Goal: Task Accomplishment & Management: Complete application form

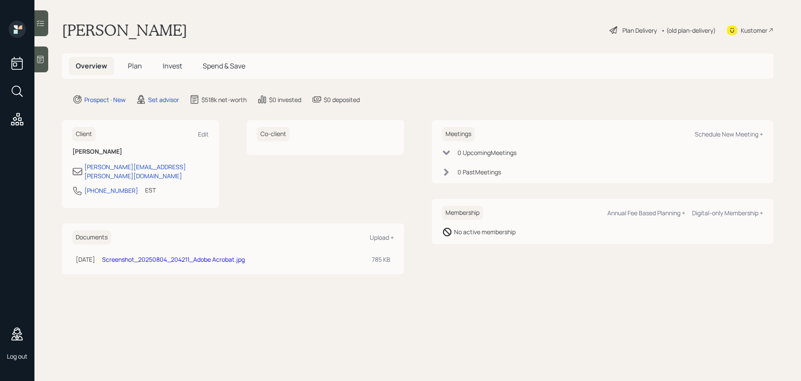
click at [134, 68] on span "Plan" at bounding box center [135, 65] width 14 height 9
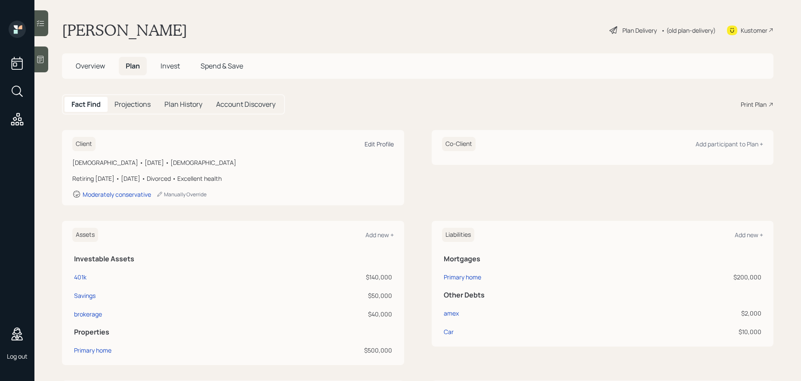
click at [382, 143] on div "Edit Profile" at bounding box center [378, 144] width 29 height 8
select select "7"
select select "[DEMOGRAPHIC_DATA]"
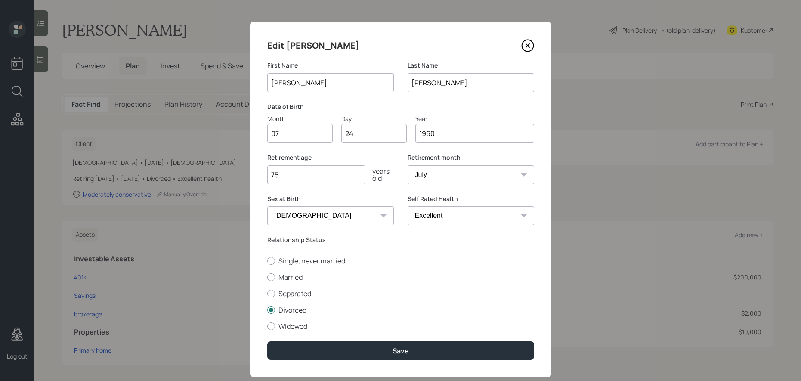
click at [432, 132] on input "1960" at bounding box center [474, 133] width 119 height 19
drag, startPoint x: 435, startPoint y: 133, endPoint x: 396, endPoint y: 133, distance: 39.2
click at [396, 133] on div "Month 07 Day 24 Year [DATE]" at bounding box center [400, 128] width 267 height 29
type input "1981"
click at [309, 177] on input "75" at bounding box center [316, 174] width 98 height 19
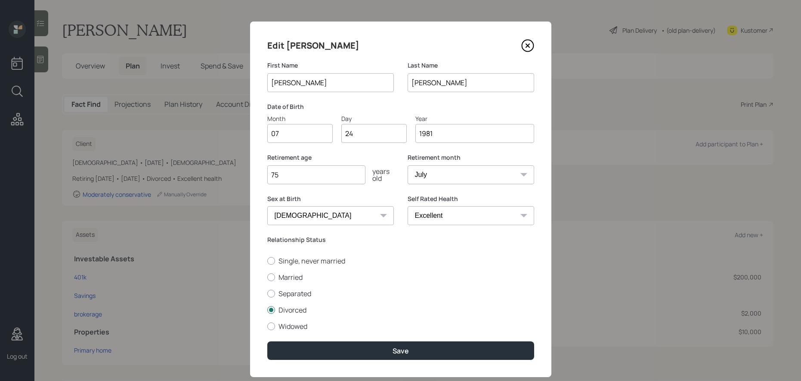
click at [381, 253] on div "Relationship Status Single, never married Married Separated Divorced Widowed" at bounding box center [400, 283] width 267 height 96
drag, startPoint x: 297, startPoint y: 178, endPoint x: 80, endPoint y: 165, distance: 217.7
click at [80, 165] on div "Edit [PERSON_NAME] First Name [PERSON_NAME] Last Name [PERSON_NAME] Date of Bir…" at bounding box center [400, 190] width 801 height 381
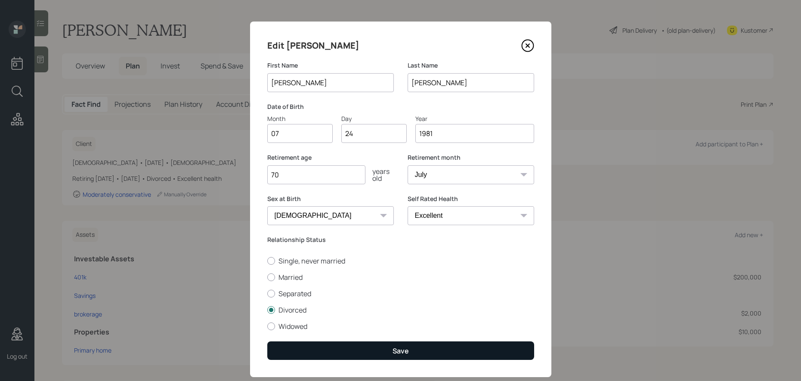
type input "70"
click at [386, 350] on button "Save" at bounding box center [400, 350] width 267 height 19
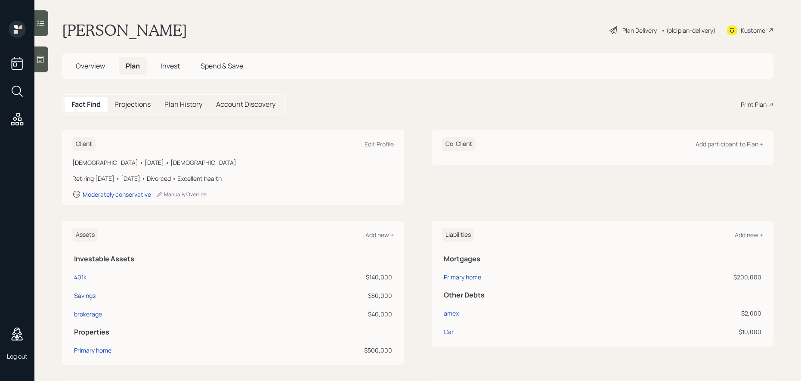
click at [90, 294] on div "Savings" at bounding box center [85, 295] width 22 height 9
select select "cash"
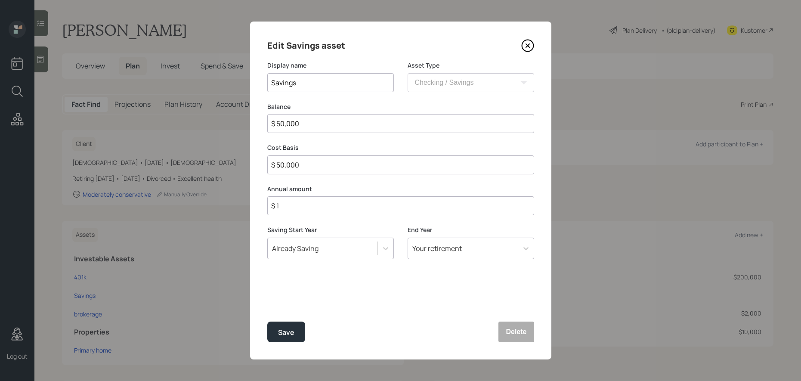
drag, startPoint x: 281, startPoint y: 120, endPoint x: 278, endPoint y: 126, distance: 7.3
click at [278, 126] on input "$ 50,000" at bounding box center [400, 123] width 267 height 19
type input "$ 80,000"
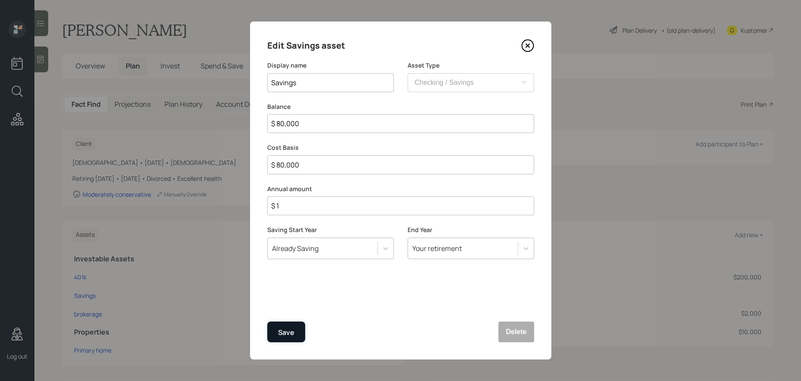
click at [287, 332] on div "Save" at bounding box center [286, 333] width 16 height 12
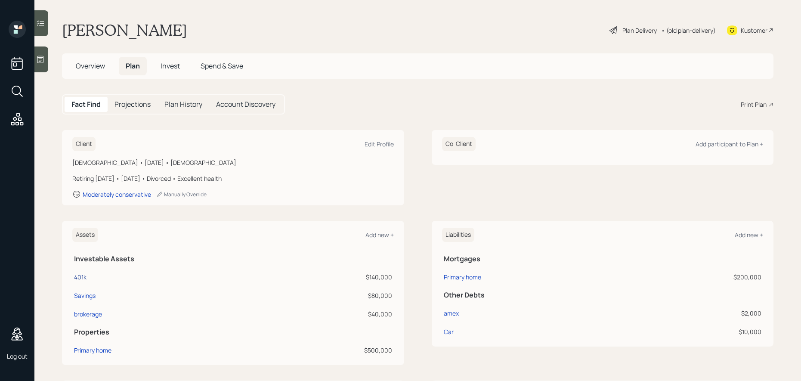
click at [81, 275] on div "401k" at bounding box center [80, 276] width 12 height 9
select select "company_sponsored"
select select "balanced"
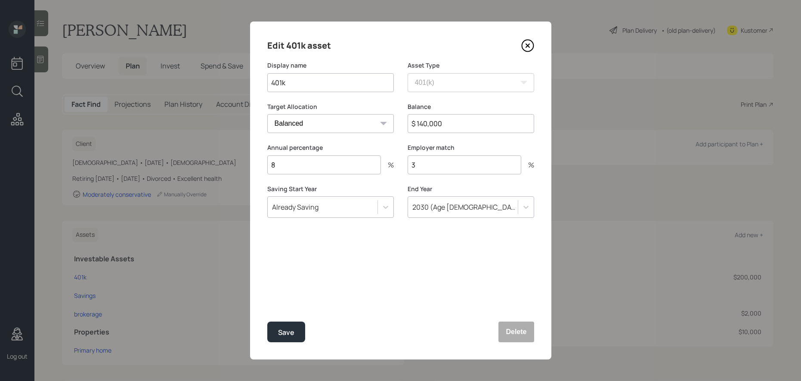
drag, startPoint x: 428, startPoint y: 127, endPoint x: 417, endPoint y: 124, distance: 11.8
click at [417, 124] on input "$ 140,000" at bounding box center [471, 123] width 127 height 19
type input "$ 70,000"
click at [525, 208] on icon at bounding box center [525, 207] width 5 height 3
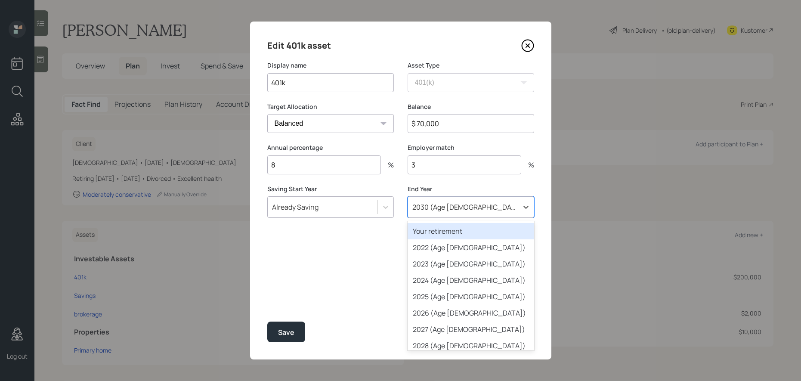
click at [449, 234] on div "Your retirement" at bounding box center [471, 231] width 127 height 16
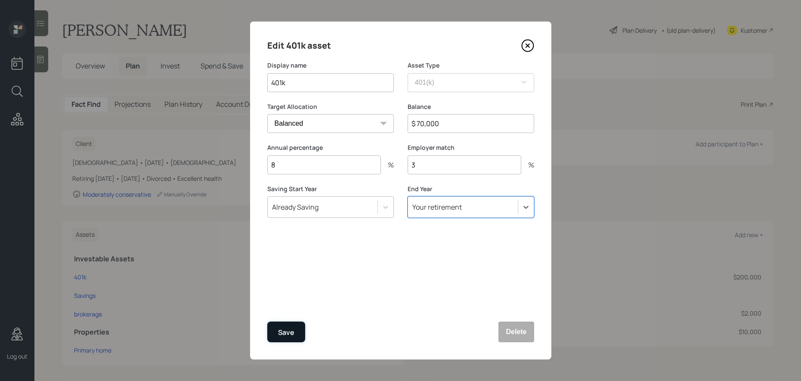
click at [301, 327] on button "Save" at bounding box center [286, 331] width 38 height 21
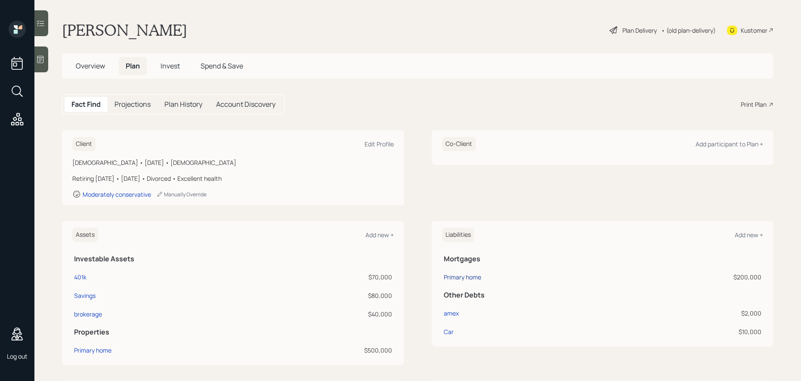
click at [468, 276] on div "Primary home" at bounding box center [462, 276] width 37 height 9
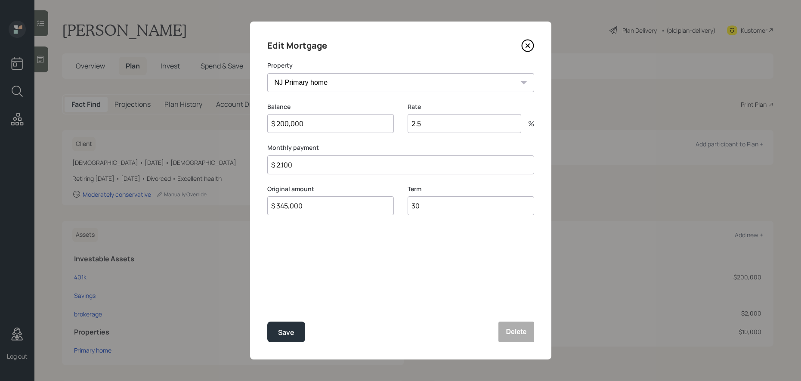
click at [283, 126] on input "$ 200,000" at bounding box center [330, 123] width 127 height 19
drag, startPoint x: 310, startPoint y: 123, endPoint x: 292, endPoint y: 127, distance: 19.1
click at [292, 127] on input "$ 280,000" at bounding box center [330, 123] width 127 height 19
type input "$ 280,979"
click at [370, 244] on div "Edit Mortgage Property NJ Primary home Balance $ 280,979 Rate 2.5 % Monthly pay…" at bounding box center [400, 191] width 301 height 338
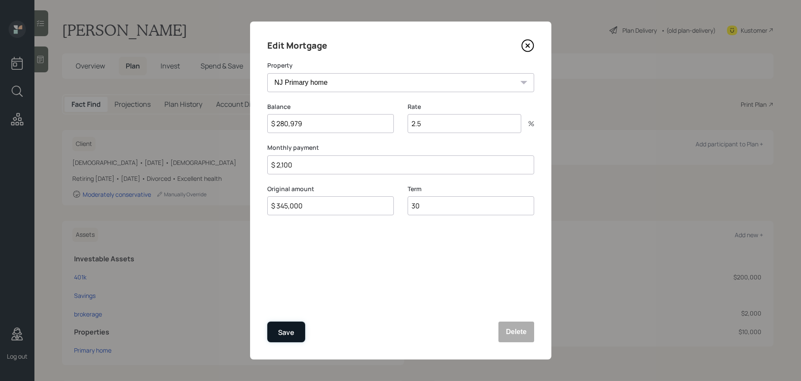
click at [283, 329] on div "Save" at bounding box center [286, 333] width 16 height 12
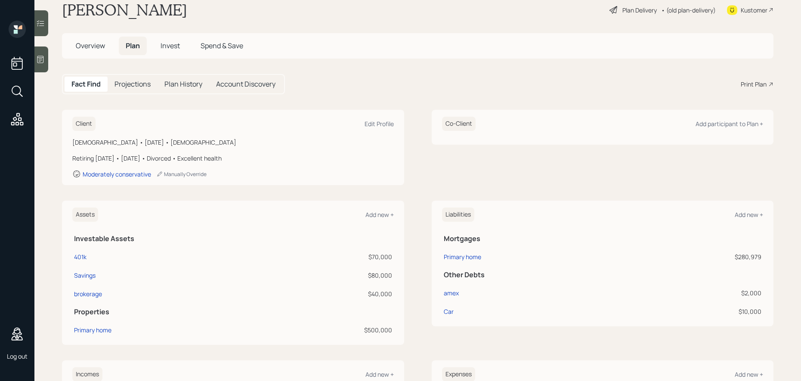
scroll to position [25, 0]
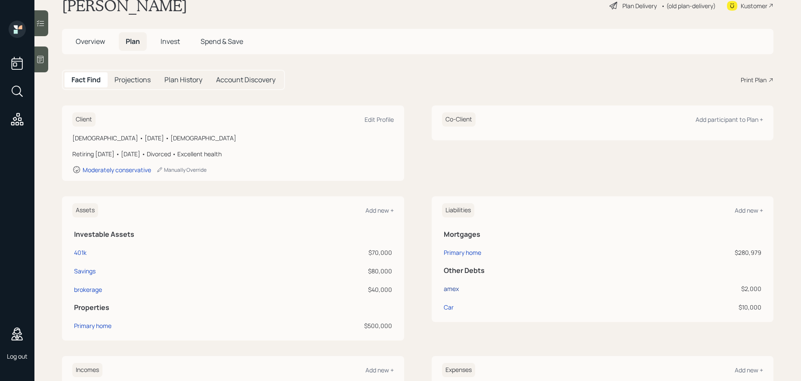
click at [454, 288] on div "amex" at bounding box center [451, 288] width 15 height 9
select select "credit_card"
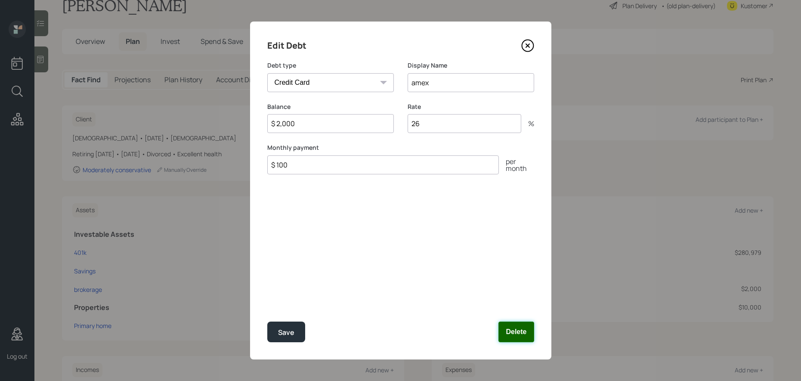
click at [529, 338] on button "Delete" at bounding box center [515, 331] width 35 height 21
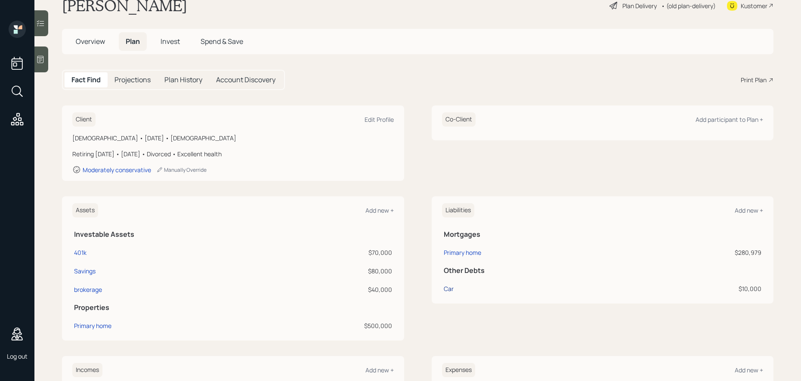
click at [444, 288] on div "Car" at bounding box center [449, 288] width 10 height 9
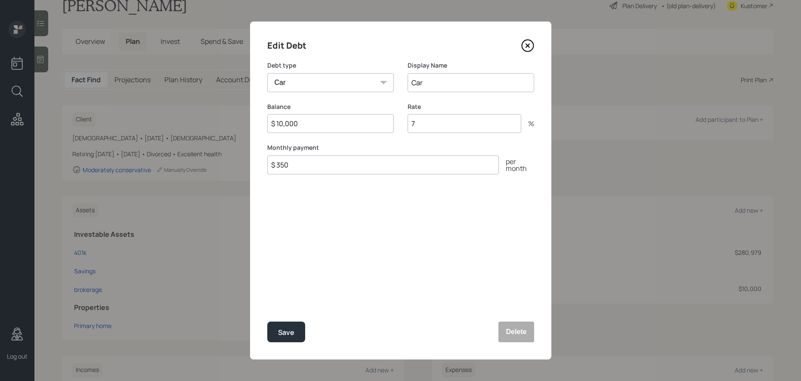
click at [451, 162] on input "$ 350" at bounding box center [383, 164] width 232 height 19
type input "$ 389"
click at [299, 329] on button "Save" at bounding box center [286, 331] width 38 height 21
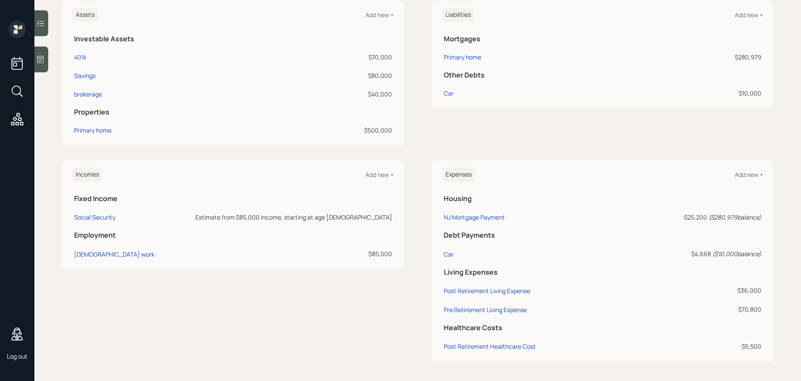
scroll to position [221, 0]
click at [448, 92] on div "Car" at bounding box center [449, 92] width 10 height 9
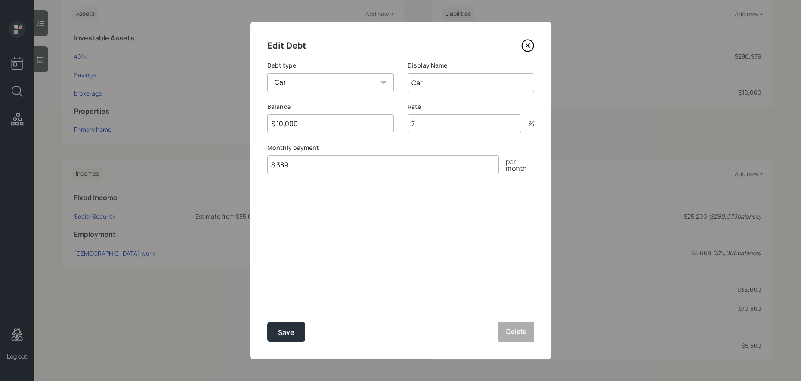
click at [430, 123] on input "7" at bounding box center [465, 123] width 114 height 19
drag, startPoint x: 410, startPoint y: 118, endPoint x: 377, endPoint y: 114, distance: 32.9
click at [377, 114] on div "Balance $ 10,000 Rate 7 %" at bounding box center [400, 122] width 267 height 41
click at [343, 117] on input "$ 10,000" at bounding box center [330, 123] width 127 height 19
drag, startPoint x: 288, startPoint y: 119, endPoint x: 213, endPoint y: 114, distance: 75.5
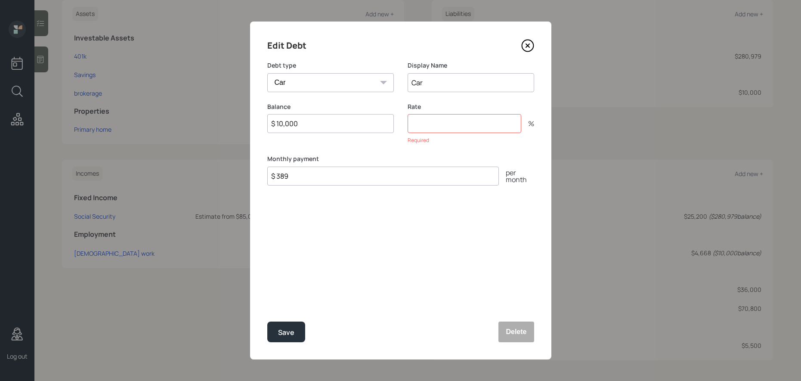
click at [213, 114] on div "Edit Debt Debt type Car Credit Card Medical Student Other Display Name Car Bala…" at bounding box center [400, 190] width 801 height 381
drag, startPoint x: 339, startPoint y: 123, endPoint x: 259, endPoint y: 120, distance: 79.7
click at [259, 120] on div "Edit Debt Debt type Car Credit Card Medical Student Other Display Name Car Bala…" at bounding box center [400, 191] width 301 height 338
type input "$ 0"
click at [343, 195] on div "Edit Debt Debt type Car Credit Card Medical Student Other Display Name Car Bala…" at bounding box center [400, 191] width 301 height 338
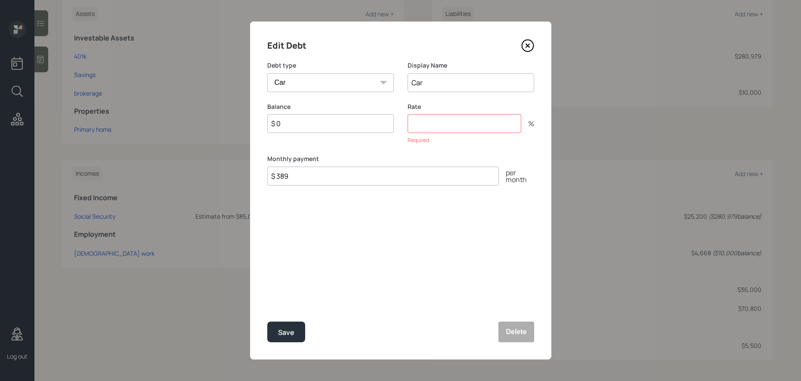
click at [453, 116] on input "number" at bounding box center [465, 123] width 114 height 19
type input "0"
click at [509, 324] on button "Delete" at bounding box center [515, 331] width 35 height 21
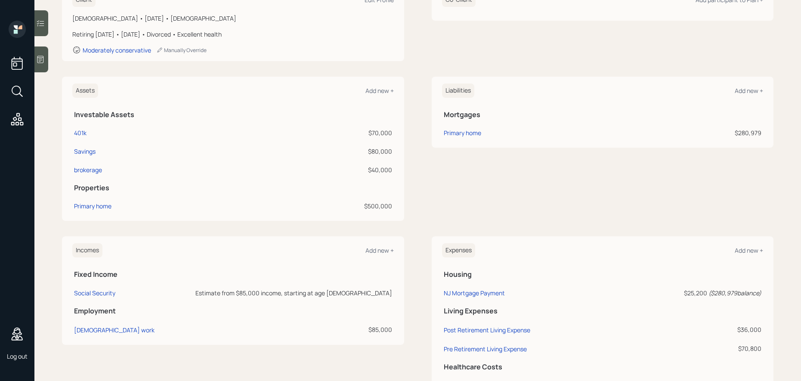
scroll to position [155, 0]
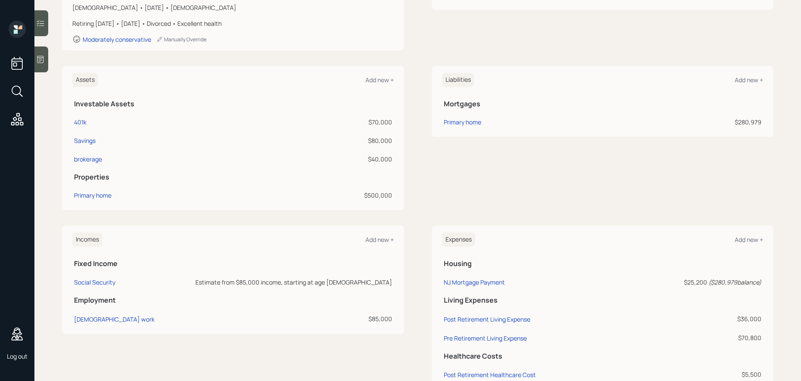
click at [332, 281] on div "Estimate from $85,000 income, starting at age [DEMOGRAPHIC_DATA]" at bounding box center [280, 282] width 223 height 9
click at [104, 321] on div "[DEMOGRAPHIC_DATA] work" at bounding box center [114, 319] width 80 height 8
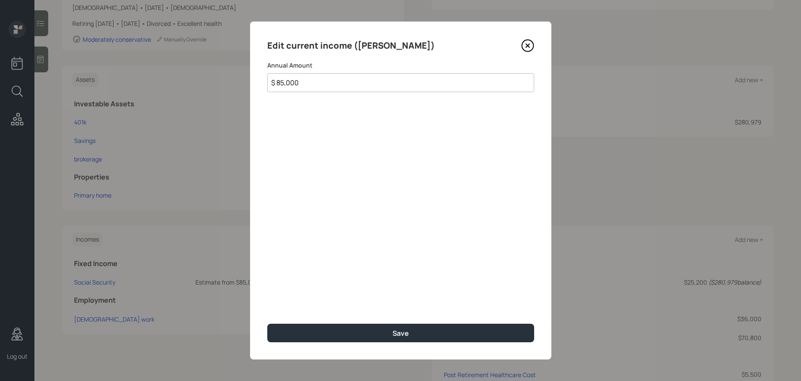
drag, startPoint x: 283, startPoint y: 86, endPoint x: 278, endPoint y: 86, distance: 5.6
click at [278, 86] on input "$ 85,000" at bounding box center [400, 82] width 267 height 19
type input "$ 150,000"
click at [386, 320] on div "Edit current income ([PERSON_NAME]) Annual Amount $ 150,000 Save" at bounding box center [400, 191] width 301 height 338
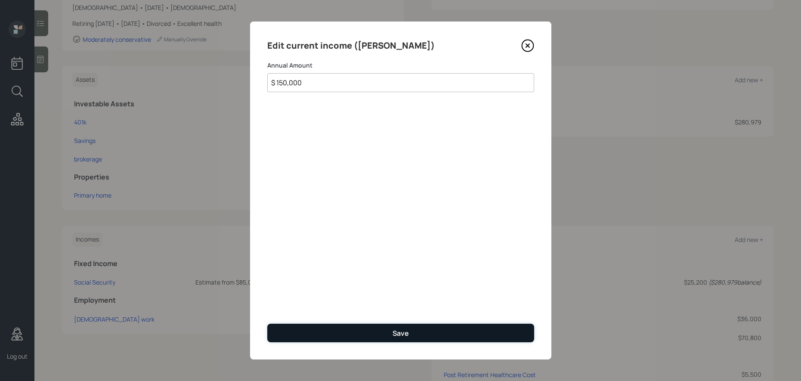
click at [386, 327] on button "Save" at bounding box center [400, 333] width 267 height 19
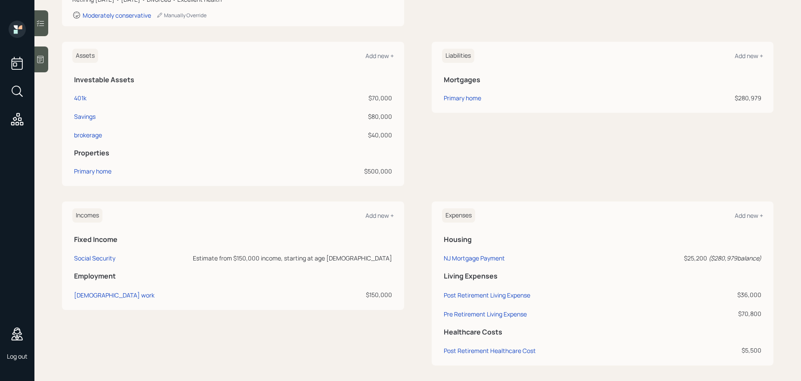
scroll to position [184, 0]
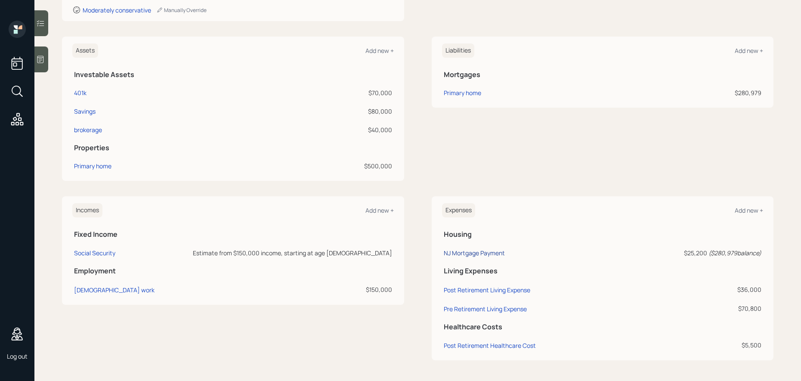
click at [491, 253] on div "NJ Mortgage Payment" at bounding box center [474, 253] width 61 height 8
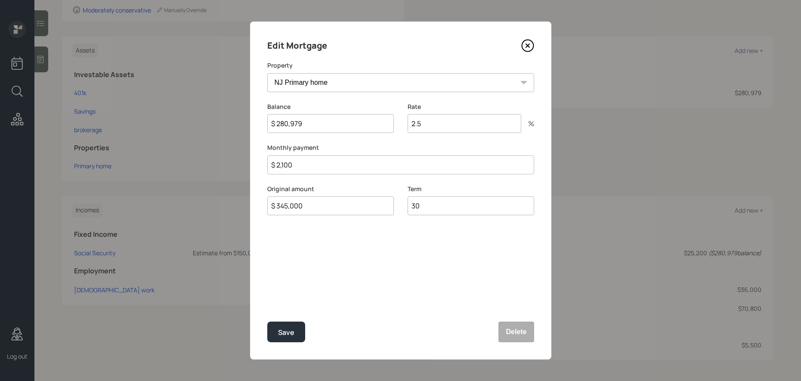
click at [527, 46] on icon at bounding box center [526, 45] width 3 height 3
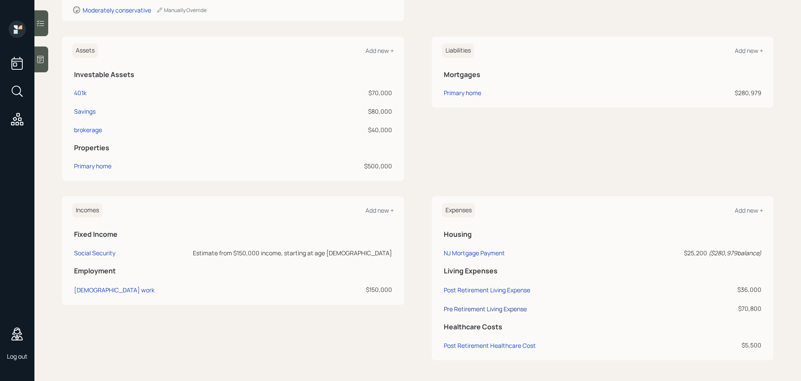
click at [504, 309] on div "Pre Retirement Living Expense" at bounding box center [485, 309] width 83 height 8
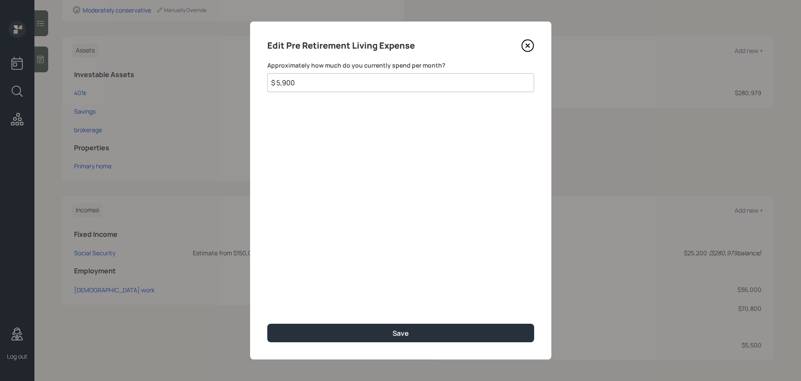
drag, startPoint x: 331, startPoint y: 82, endPoint x: 201, endPoint y: 76, distance: 130.5
click at [201, 76] on div "Edit Pre Retirement Living Expense Approximately how much do you currently spen…" at bounding box center [400, 190] width 801 height 381
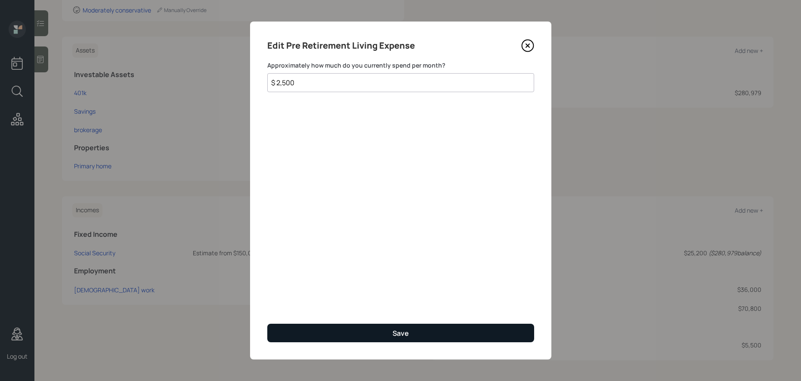
type input "$ 2,500"
click at [399, 332] on div "Save" at bounding box center [400, 332] width 16 height 9
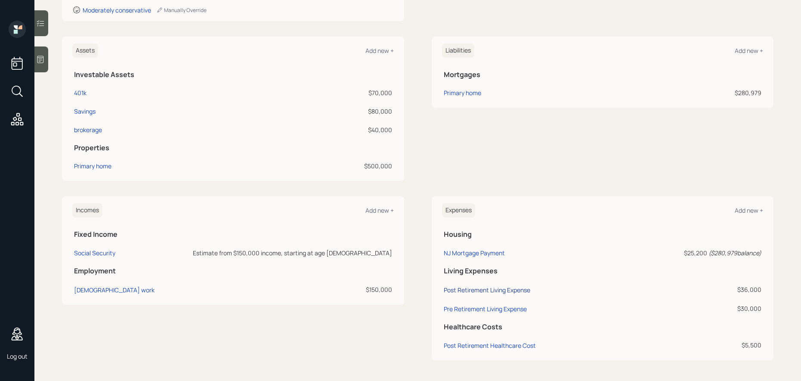
click at [487, 291] on div "Post Retirement Living Expense" at bounding box center [487, 290] width 86 height 8
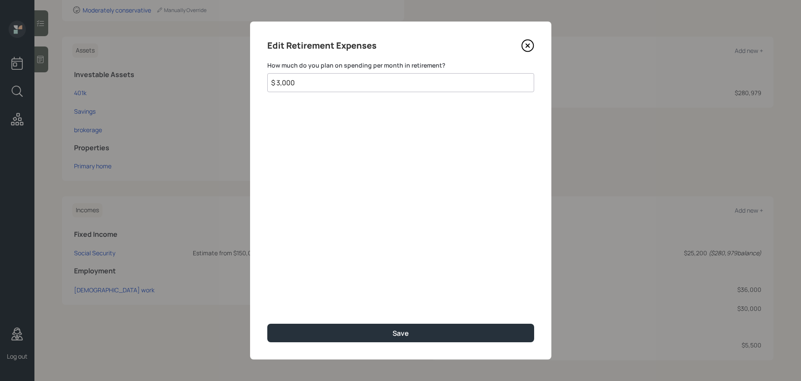
drag, startPoint x: 240, startPoint y: 75, endPoint x: 230, endPoint y: 75, distance: 9.9
click at [230, 75] on div "Edit Retirement Expenses How much do you plan on spending per month in retireme…" at bounding box center [400, 190] width 801 height 381
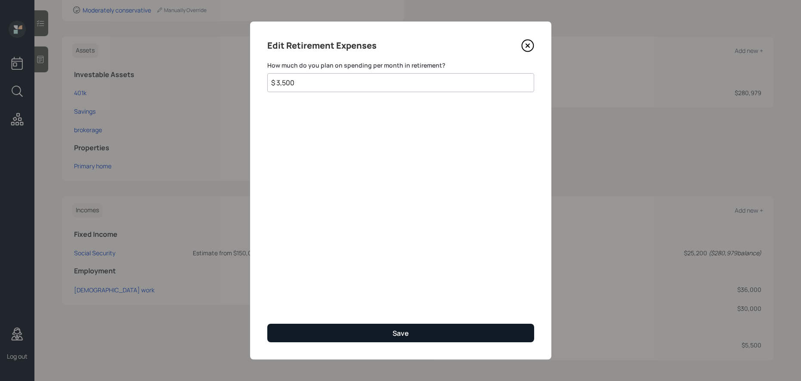
type input "$ 3,500"
click at [412, 334] on button "Save" at bounding box center [400, 333] width 267 height 19
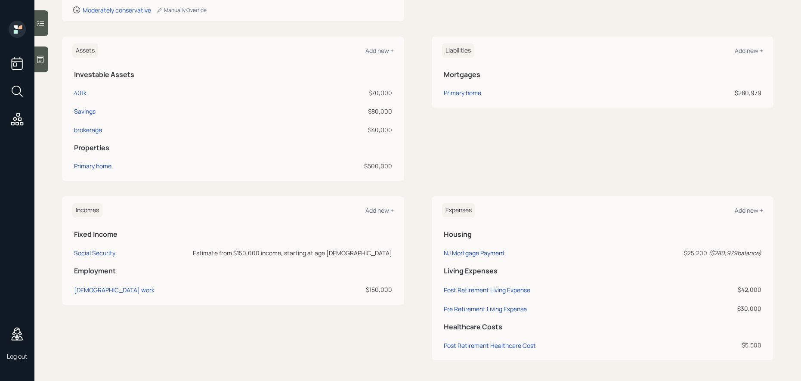
click at [535, 135] on div "Liabilities Add new + Mortgages Primary home $280,979" at bounding box center [603, 109] width 342 height 144
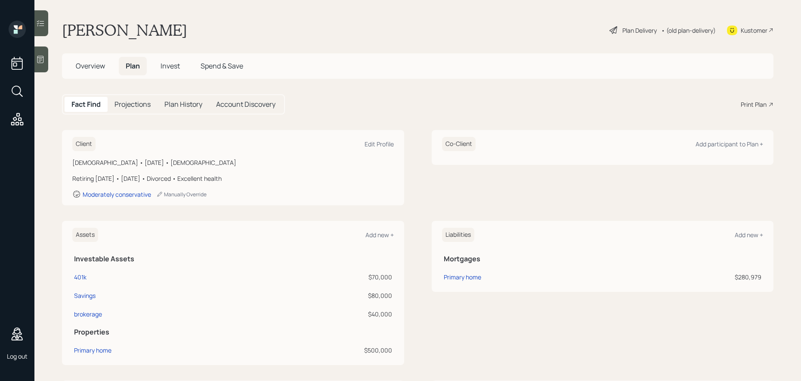
click at [143, 105] on h5 "Projections" at bounding box center [132, 104] width 36 height 8
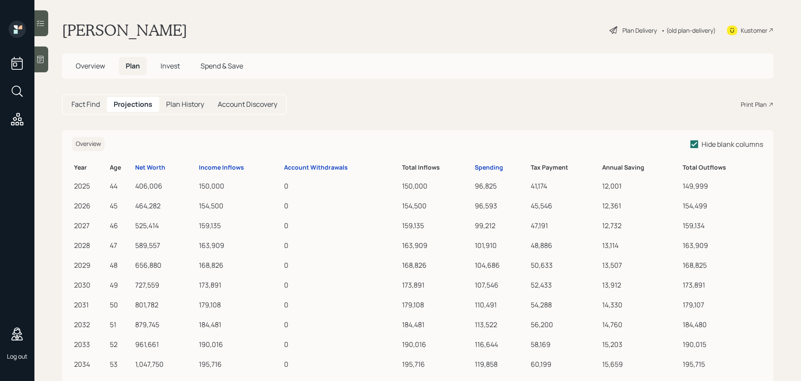
click at [195, 105] on h5 "Plan History" at bounding box center [185, 104] width 38 height 8
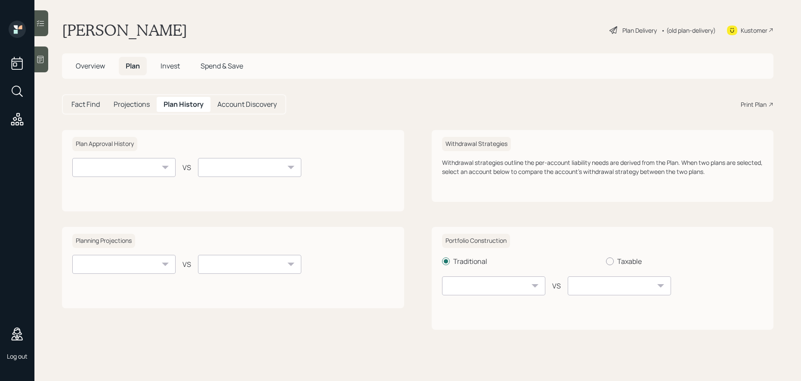
click at [252, 105] on h5 "Account Discovery" at bounding box center [246, 104] width 59 height 8
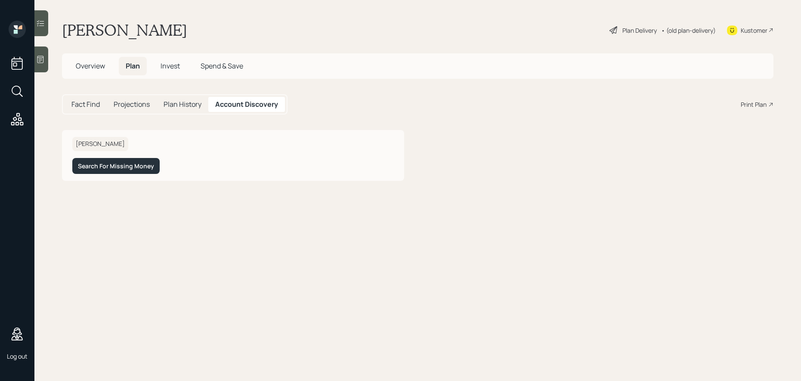
click at [179, 102] on h5 "Plan History" at bounding box center [183, 104] width 38 height 8
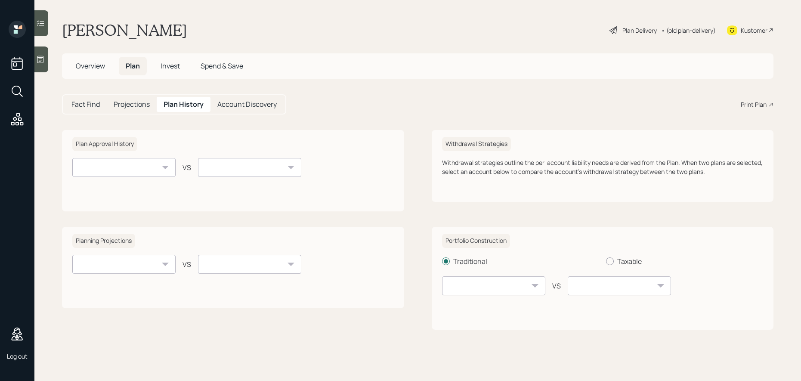
click at [256, 107] on h5 "Account Discovery" at bounding box center [246, 104] width 59 height 8
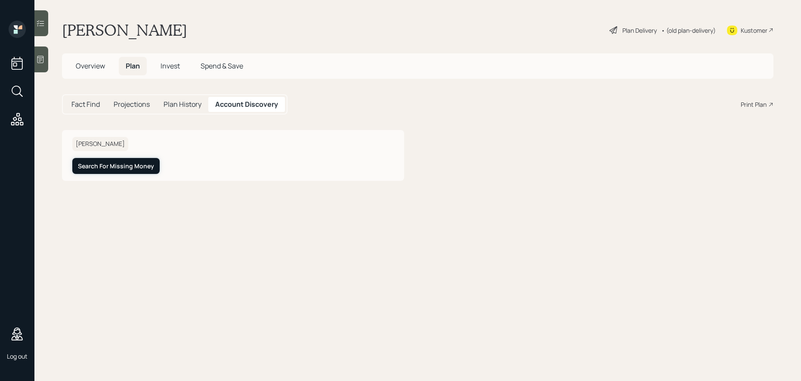
click at [142, 167] on div "Search For Missing Money" at bounding box center [116, 166] width 76 height 9
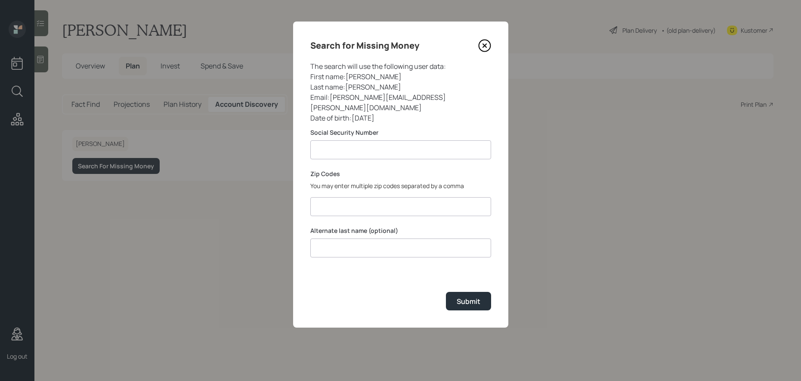
click at [346, 142] on input at bounding box center [400, 149] width 181 height 19
type input "**********"
click at [364, 199] on input at bounding box center [400, 206] width 181 height 19
click at [408, 198] on input "07607, 11209," at bounding box center [400, 206] width 181 height 19
type input "07607, 11209, 11210"
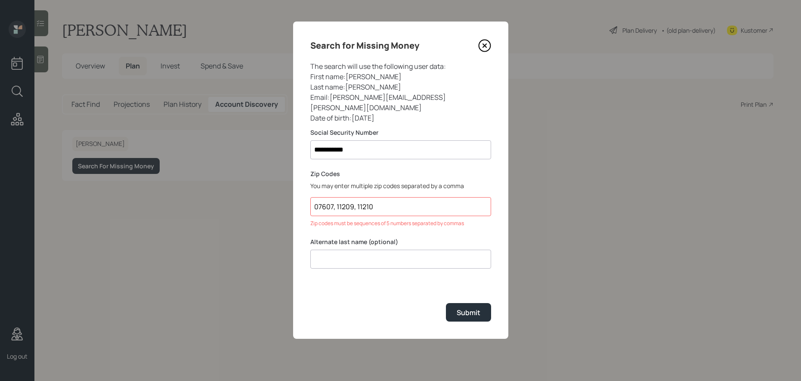
click at [408, 283] on div "**********" at bounding box center [400, 180] width 215 height 317
click at [384, 250] on input at bounding box center [400, 259] width 181 height 19
type input "[PERSON_NAME]"
click at [400, 198] on input "07607, 11209, 11210" at bounding box center [400, 206] width 181 height 19
click at [416, 306] on div "Submit" at bounding box center [400, 312] width 181 height 19
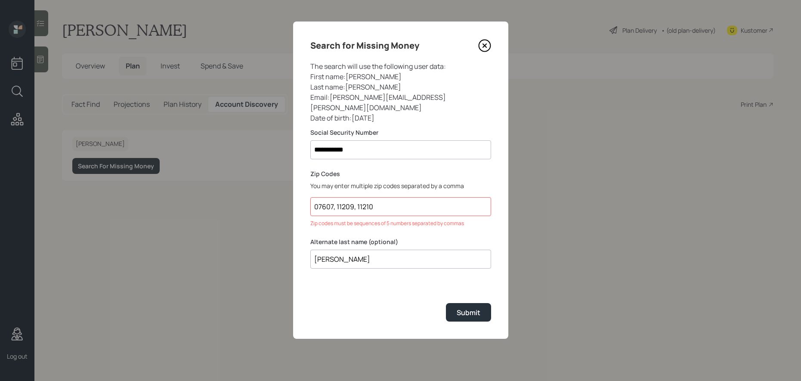
click at [379, 201] on input "07607, 11209, 11210" at bounding box center [400, 206] width 181 height 19
click at [338, 197] on input "07607, 11209, 11210" at bounding box center [400, 206] width 181 height 19
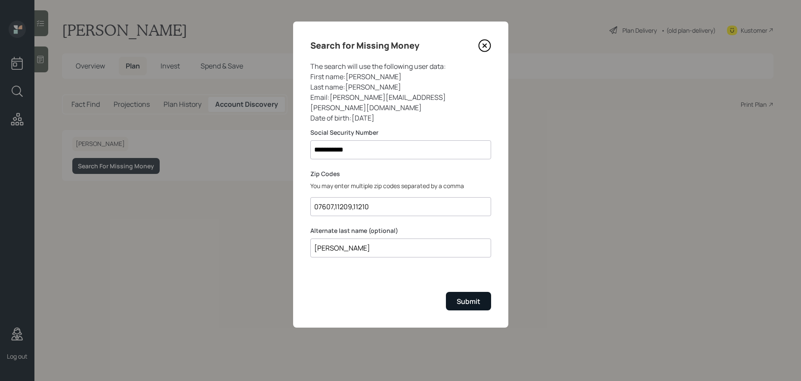
type input "07607,11209,11210"
click at [476, 296] on div "Submit" at bounding box center [469, 300] width 24 height 9
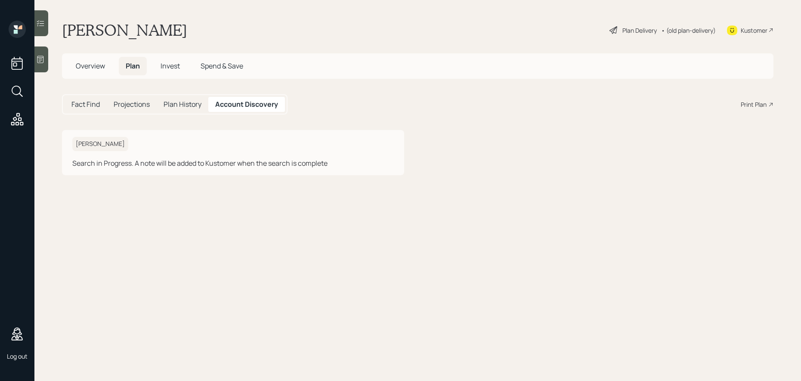
click at [197, 105] on h5 "Plan History" at bounding box center [183, 104] width 38 height 8
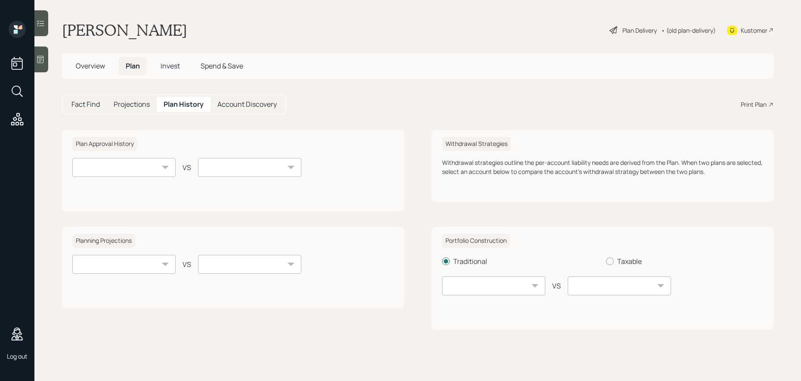
click at [148, 109] on div "Projections" at bounding box center [132, 104] width 50 height 15
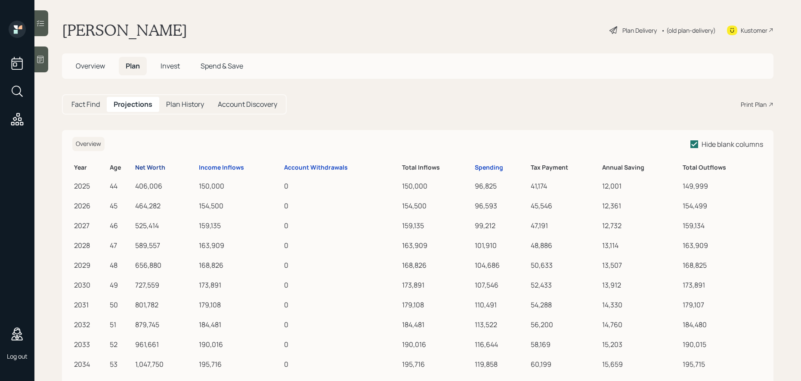
click at [146, 168] on div "Net Worth" at bounding box center [150, 167] width 30 height 7
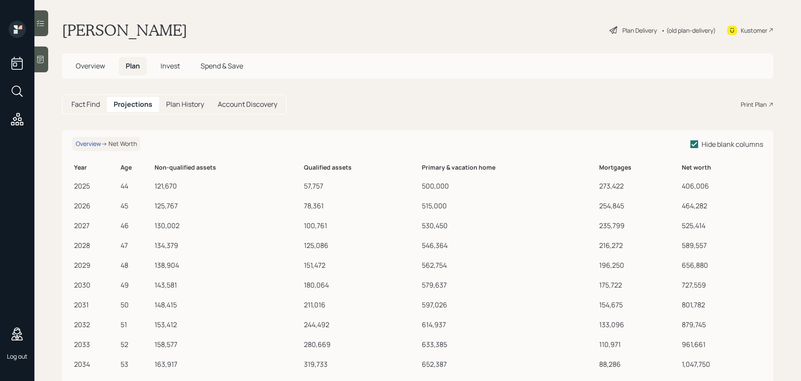
click at [174, 108] on h5 "Plan History" at bounding box center [185, 104] width 38 height 8
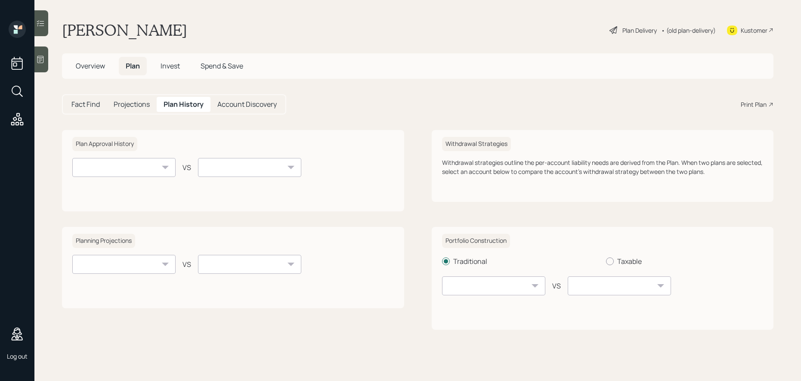
click at [242, 105] on h5 "Account Discovery" at bounding box center [246, 104] width 59 height 8
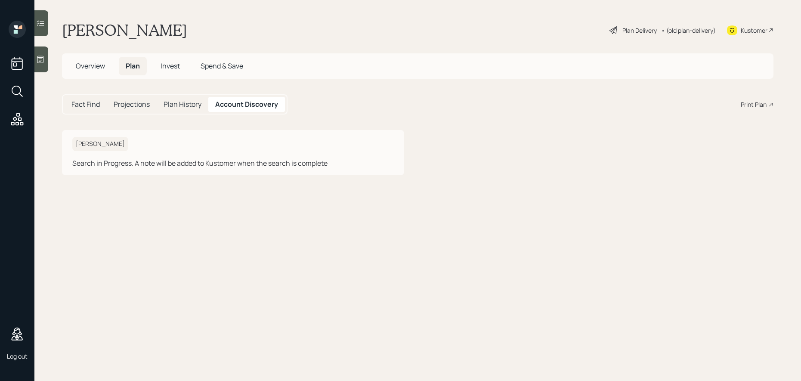
click at [170, 68] on span "Invest" at bounding box center [170, 65] width 19 height 9
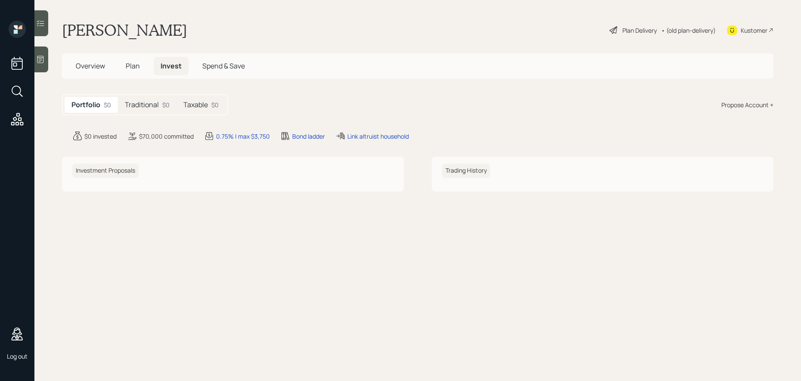
click at [212, 65] on span "Spend & Save" at bounding box center [223, 65] width 43 height 9
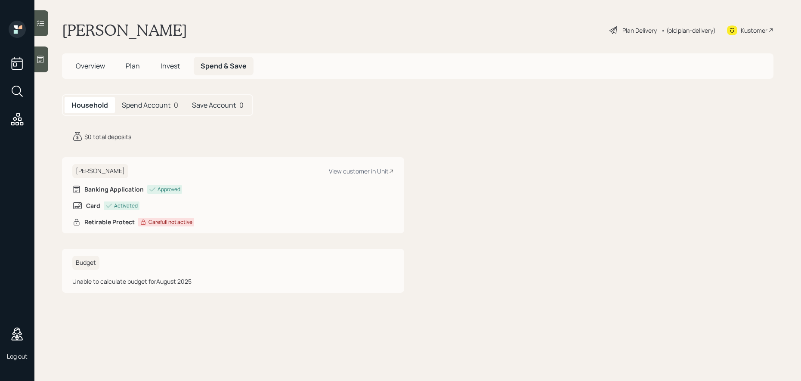
click at [637, 33] on div "Plan Delivery" at bounding box center [639, 30] width 34 height 9
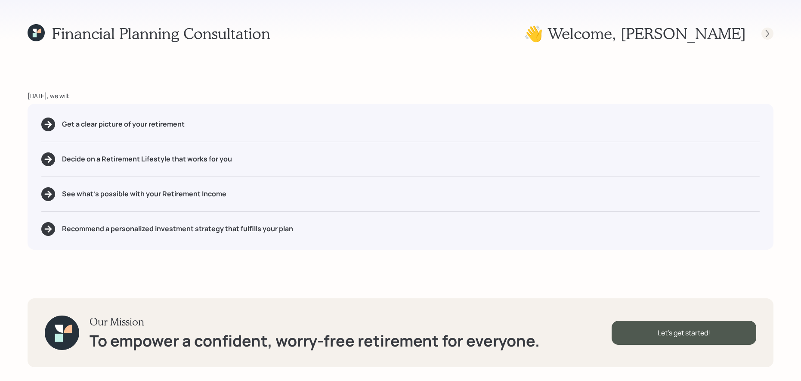
click at [769, 34] on icon at bounding box center [767, 33] width 9 height 9
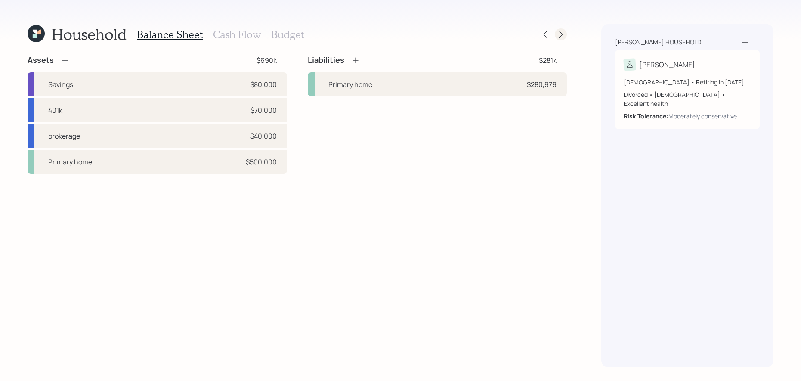
click at [562, 33] on icon at bounding box center [560, 34] width 9 height 9
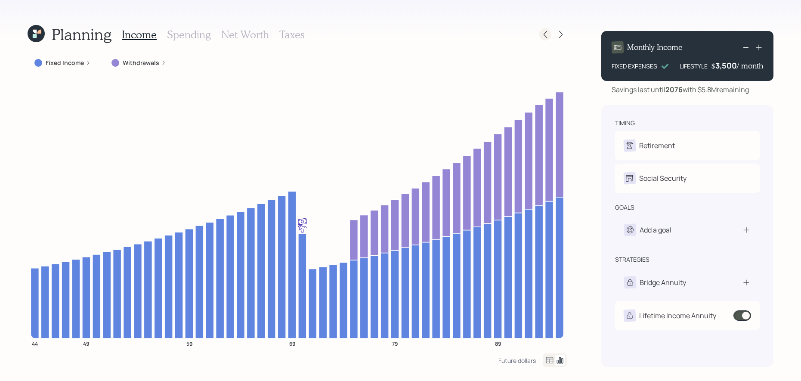
click at [543, 34] on icon at bounding box center [545, 34] width 9 height 9
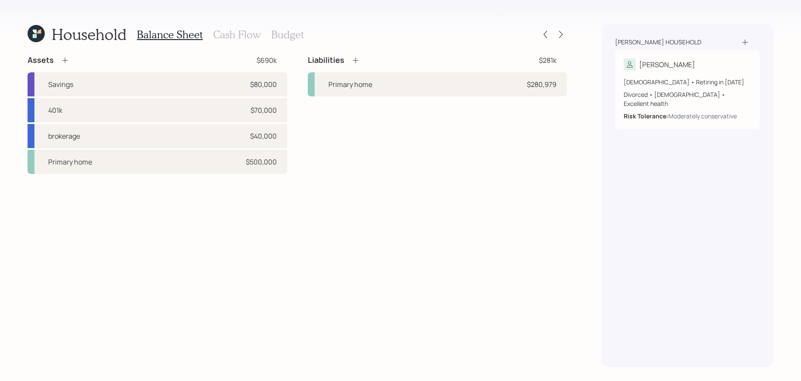
click at [227, 34] on h3 "Cash Flow" at bounding box center [237, 34] width 48 height 12
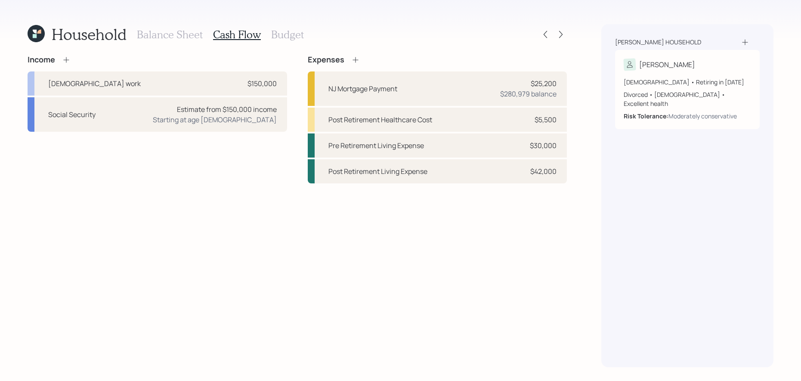
click at [281, 38] on h3 "Budget" at bounding box center [287, 34] width 33 height 12
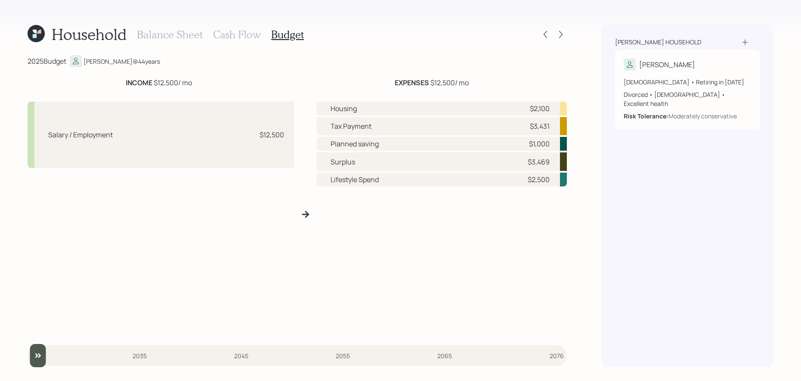
click at [337, 359] on input "slider" at bounding box center [297, 355] width 539 height 23
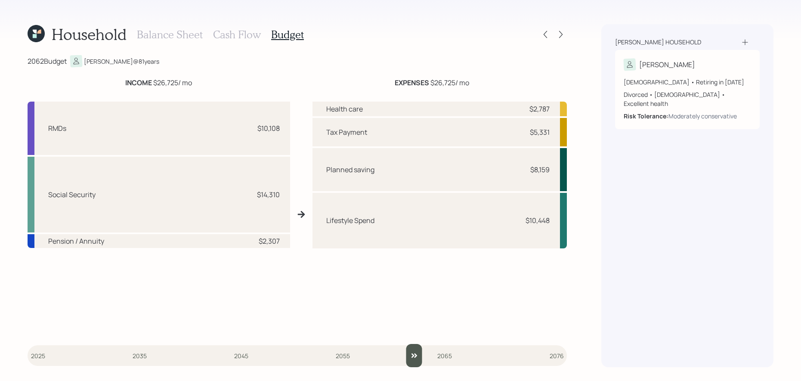
click at [415, 362] on input "slider" at bounding box center [297, 355] width 539 height 23
click at [555, 358] on input "slider" at bounding box center [297, 355] width 539 height 23
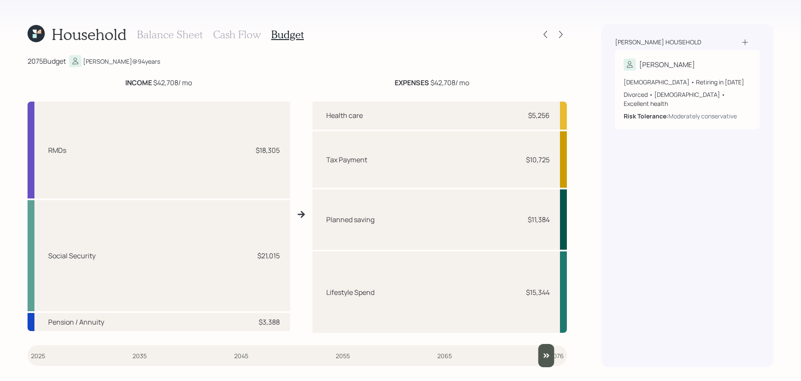
type input "2026"
click at [45, 356] on input "slider" at bounding box center [297, 355] width 539 height 23
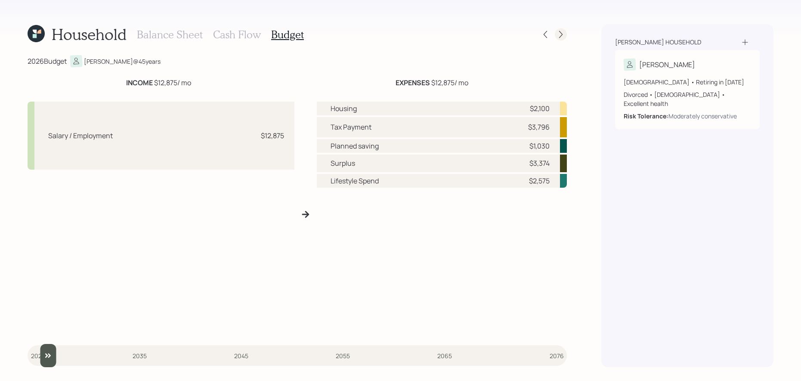
click at [562, 38] on icon at bounding box center [560, 34] width 9 height 9
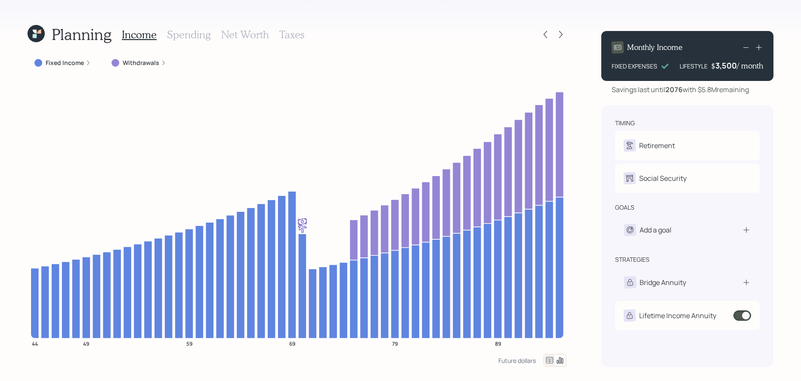
click at [199, 35] on h3 "Spending" at bounding box center [189, 34] width 44 height 12
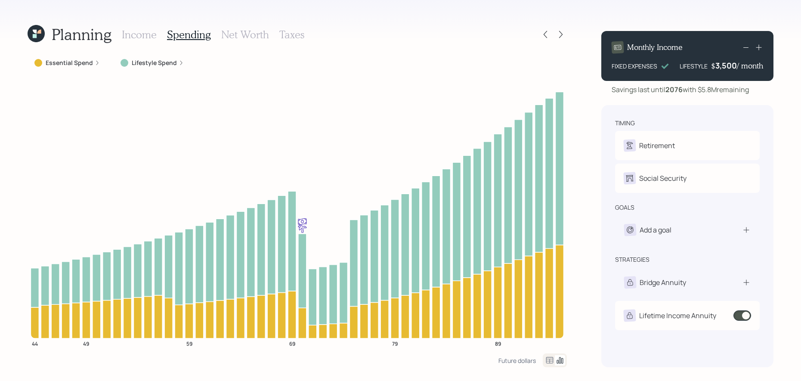
click at [231, 37] on h3 "Net Worth" at bounding box center [245, 34] width 48 height 12
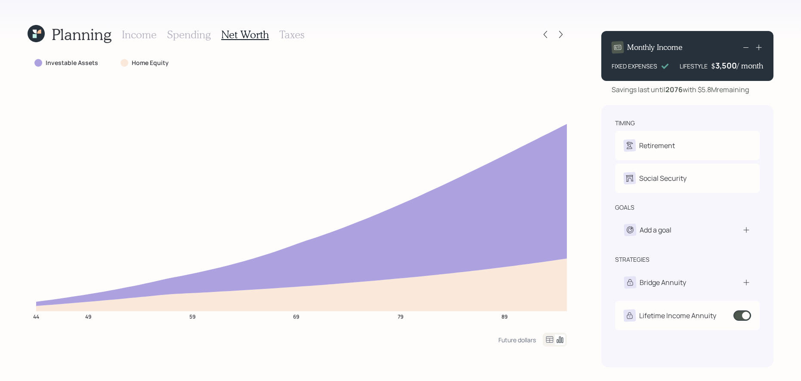
click at [288, 30] on h3 "Taxes" at bounding box center [291, 34] width 25 height 12
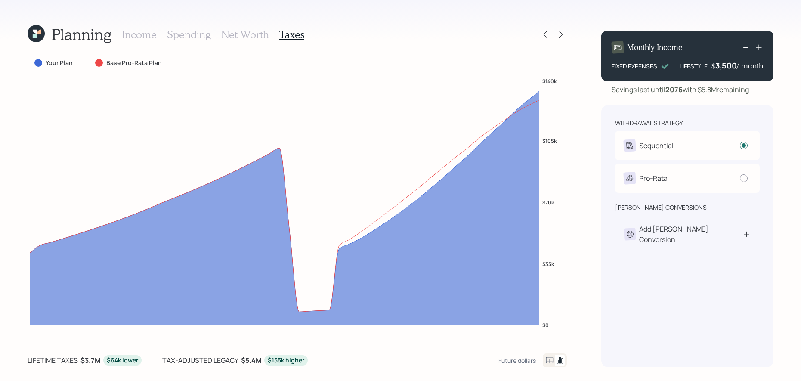
click at [242, 34] on h3 "Net Worth" at bounding box center [245, 34] width 48 height 12
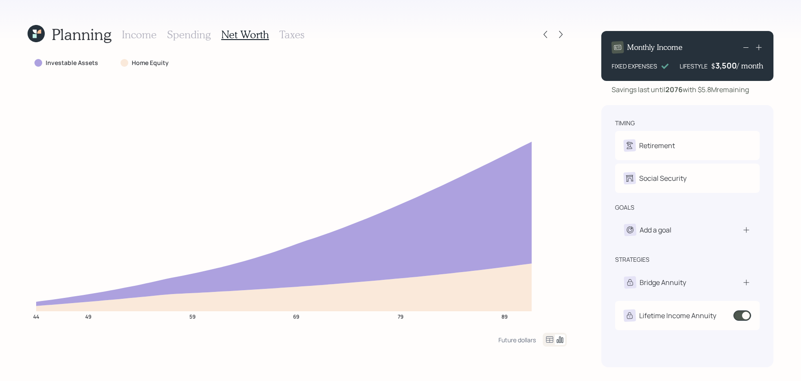
click at [192, 33] on h3 "Spending" at bounding box center [189, 34] width 44 height 12
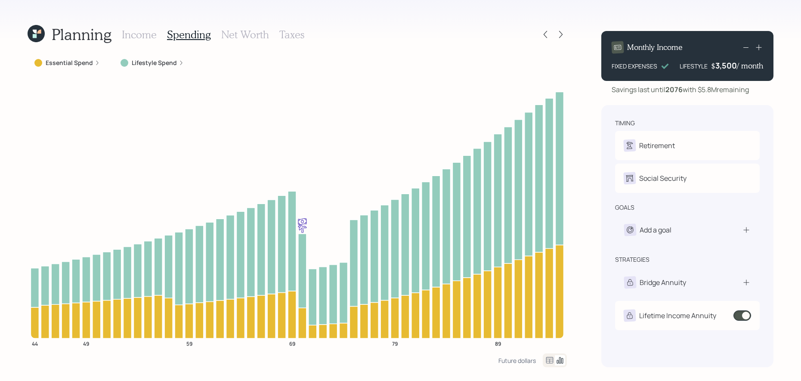
click at [140, 40] on h3 "Income" at bounding box center [139, 34] width 35 height 12
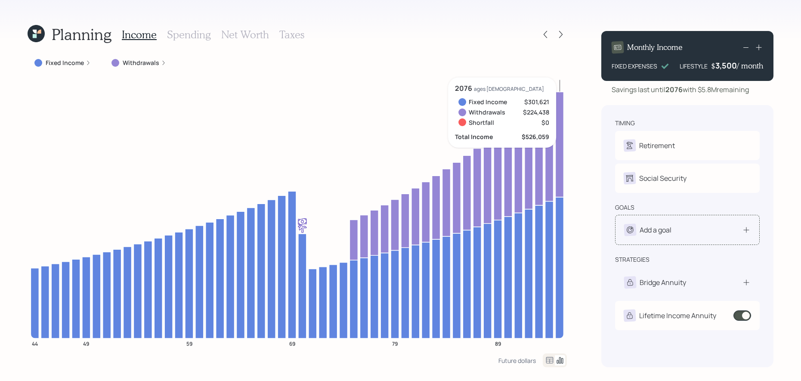
click at [673, 232] on div "Add a goal" at bounding box center [687, 230] width 127 height 12
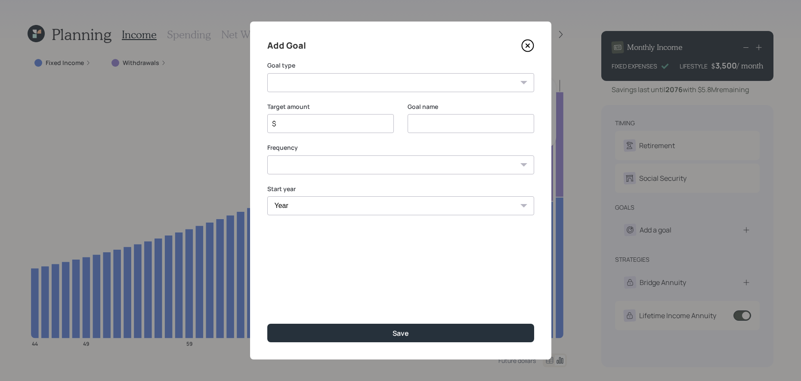
click at [343, 83] on select "Create an emergency fund Donate to charity Purchase a home Make a purchase Supp…" at bounding box center [400, 82] width 267 height 19
select select "other"
click at [267, 73] on select "Create an emergency fund Donate to charity Purchase a home Make a purchase Supp…" at bounding box center [400, 82] width 267 height 19
type input "Other"
click at [333, 125] on input "$" at bounding box center [327, 123] width 112 height 10
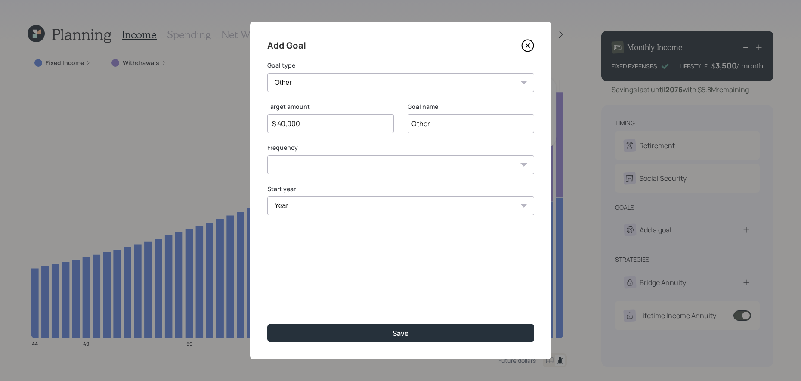
type input "$ 40,000"
click at [473, 123] on input "Other" at bounding box center [471, 123] width 127 height 19
drag, startPoint x: 473, startPoint y: 123, endPoint x: 352, endPoint y: 124, distance: 121.8
click at [352, 124] on div "Target amount $ 40,000 Goal name Other" at bounding box center [400, 122] width 267 height 41
type input "home repairs"
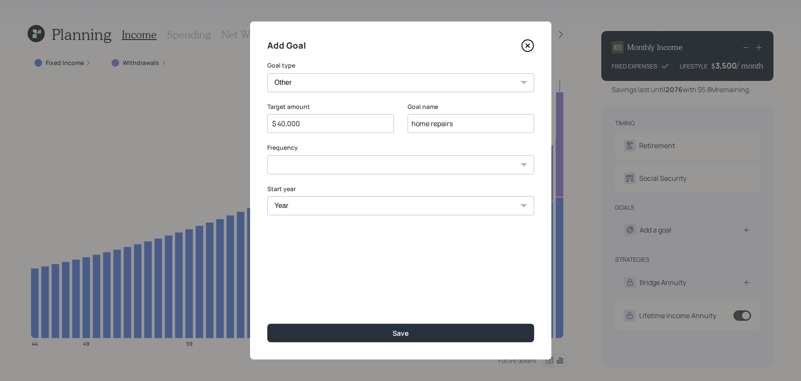
click at [364, 164] on select "One time Every 1 year Every 2 years Every 3 years Every 4 years Every 5 years E…" at bounding box center [400, 164] width 267 height 19
select select "0"
click at [267, 155] on select "One time Every 1 year Every 2 years Every 3 years Every 4 years Every 5 years E…" at bounding box center [400, 164] width 267 height 19
click at [346, 203] on select "Year [DATE] 2026 2027 2028 2029 2030 2031 2032 2033 2034 2035 2036 2037 2038 20…" at bounding box center [400, 205] width 267 height 19
select select "2026"
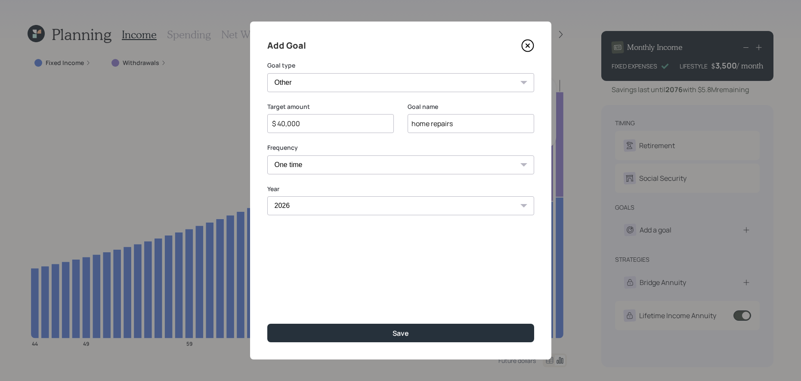
click at [267, 196] on select "Year [DATE] 2026 2027 2028 2029 2030 2031 2032 2033 2034 2035 2036 2037 2038 20…" at bounding box center [400, 205] width 267 height 19
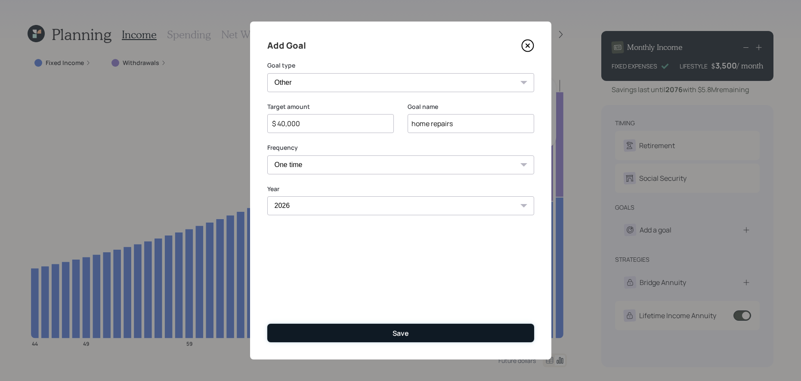
click at [393, 335] on div "Save" at bounding box center [400, 332] width 16 height 9
type input "$"
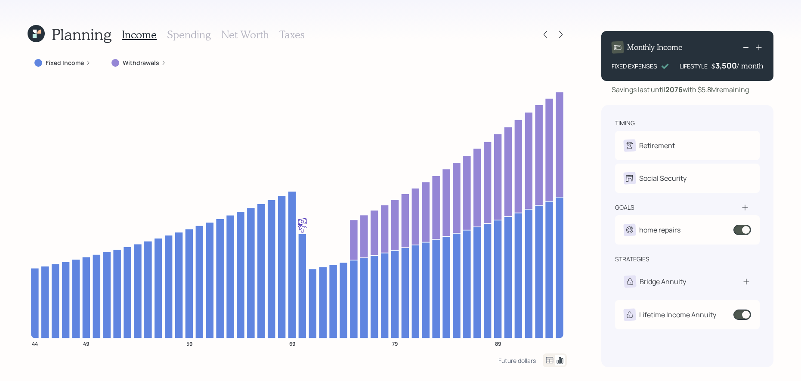
click at [185, 35] on h3 "Spending" at bounding box center [189, 34] width 44 height 12
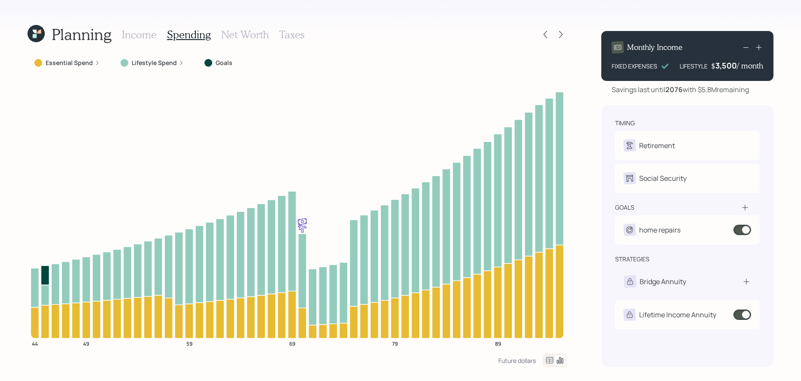
click at [743, 208] on icon at bounding box center [745, 207] width 9 height 9
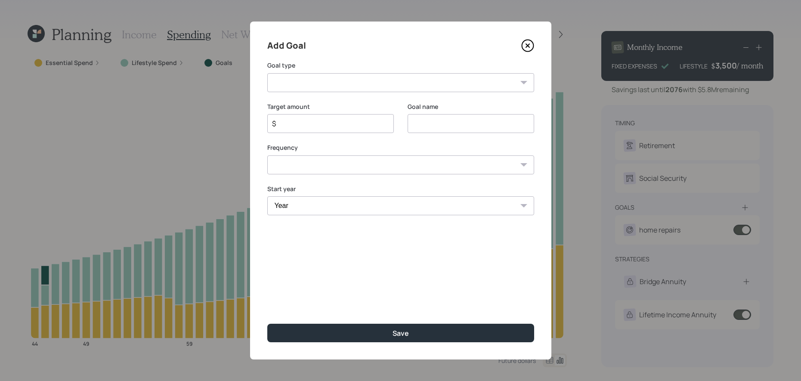
click at [304, 85] on select "Create an emergency fund Donate to charity Purchase a home Make a purchase Supp…" at bounding box center [400, 82] width 267 height 19
select select "vacation"
click at [267, 73] on select "Create an emergency fund Donate to charity Purchase a home Make a purchase Supp…" at bounding box center [400, 82] width 267 height 19
type input "Plan for travel"
click at [321, 116] on div "$" at bounding box center [330, 123] width 127 height 19
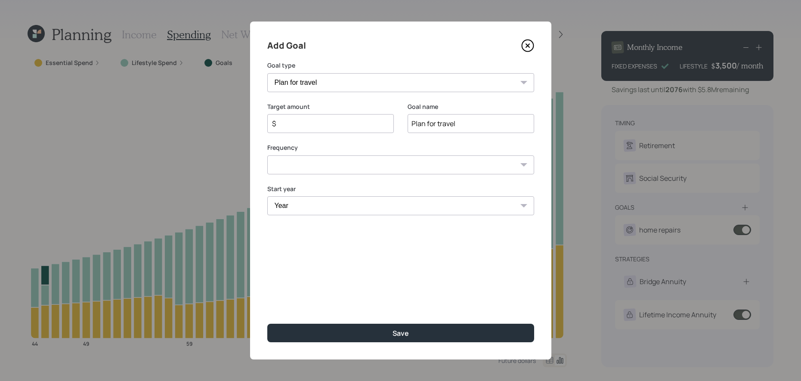
click at [321, 120] on input "$" at bounding box center [327, 123] width 112 height 10
type input "$ 5,000"
click at [330, 170] on select "One time Every 1 year Every 2 years Every 3 years Every 4 years Every 5 years E…" at bounding box center [400, 164] width 267 height 19
select select "1"
click at [267, 155] on select "One time Every 1 year Every 2 years Every 3 years Every 4 years Every 5 years E…" at bounding box center [400, 164] width 267 height 19
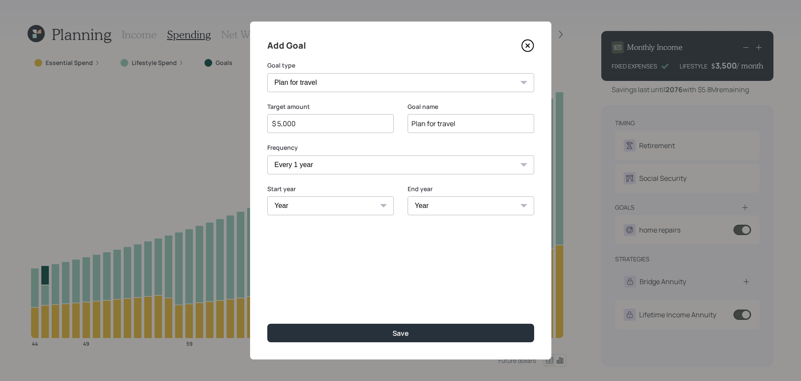
click at [346, 201] on select "Year [DATE] 2026 2027 2028 2029 2030 2031 2032 2033 2034 2035 2036 2037 2038 20…" at bounding box center [330, 205] width 127 height 19
select select "2026"
click at [267, 196] on select "Year [DATE] 2026 2027 2028 2029 2030 2031 2032 2033 2034 2035 2036 2037 2038 20…" at bounding box center [330, 205] width 127 height 19
click at [477, 204] on select "Year [DATE] 2027 2028 2029 2030 2031 2032 2033 2034 2035 2036 2037 2038 2039 20…" at bounding box center [471, 205] width 127 height 19
select select "2075"
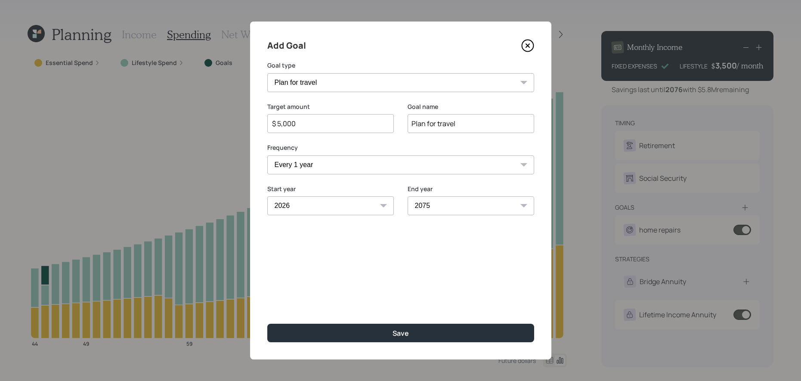
click at [408, 196] on select "Year [DATE] 2027 2028 2029 2030 2031 2032 2033 2034 2035 2036 2037 2038 2039 20…" at bounding box center [471, 205] width 127 height 19
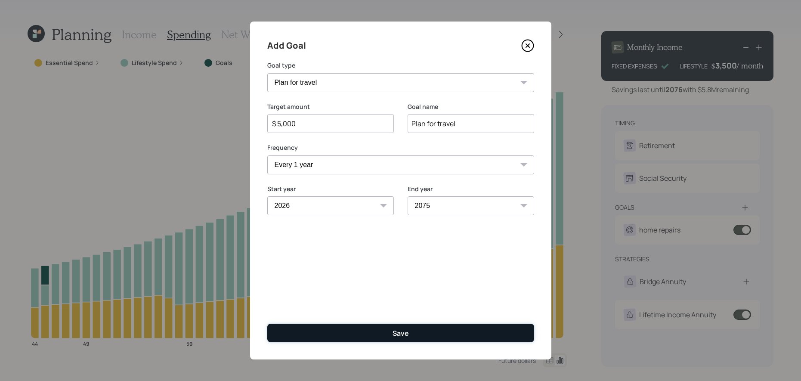
click at [444, 331] on button "Save" at bounding box center [400, 333] width 267 height 19
type input "$"
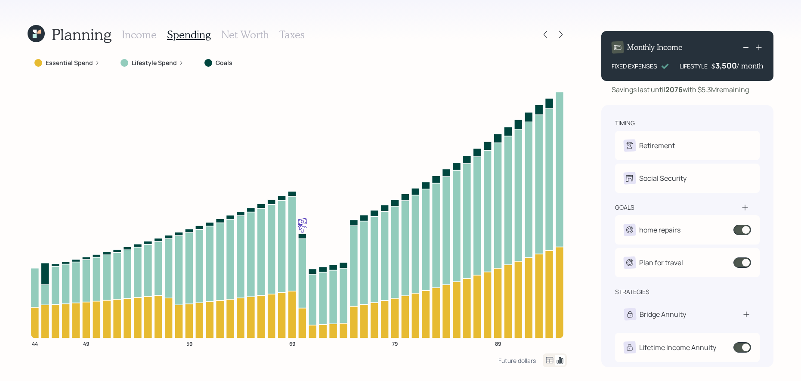
click at [249, 37] on h3 "Net Worth" at bounding box center [245, 34] width 48 height 12
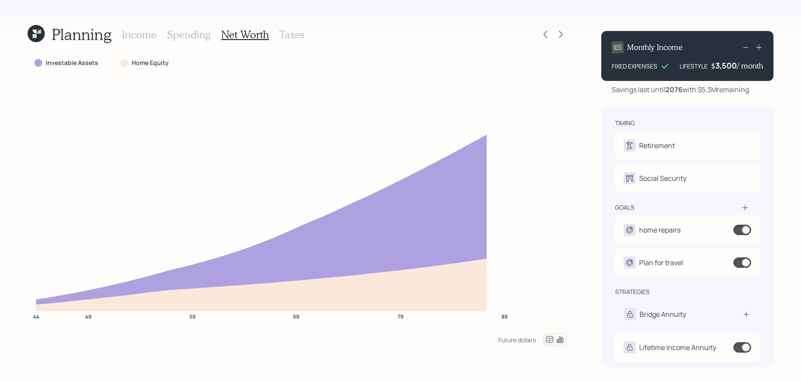
click at [291, 37] on h3 "Taxes" at bounding box center [291, 34] width 25 height 12
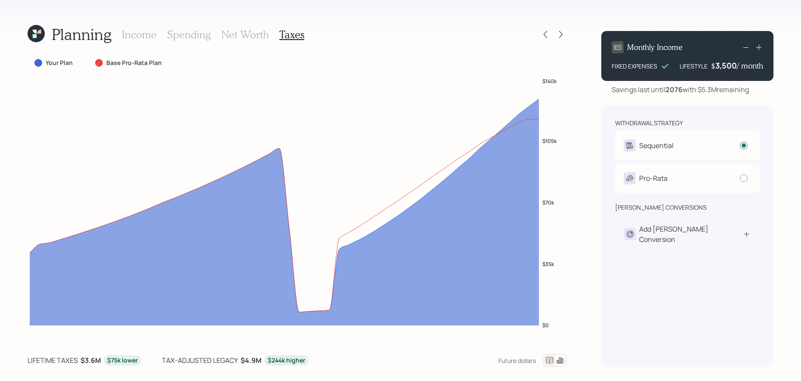
click at [156, 33] on div "Income Spending Net Worth Taxes" at bounding box center [213, 34] width 182 height 21
click at [148, 33] on h3 "Income" at bounding box center [139, 34] width 35 height 12
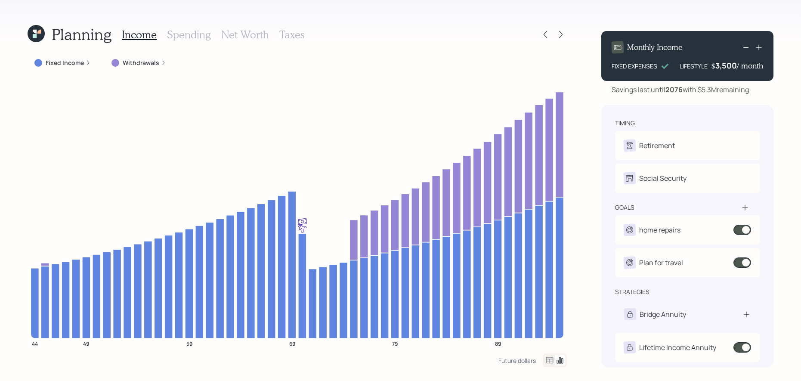
click at [172, 34] on h3 "Spending" at bounding box center [189, 34] width 44 height 12
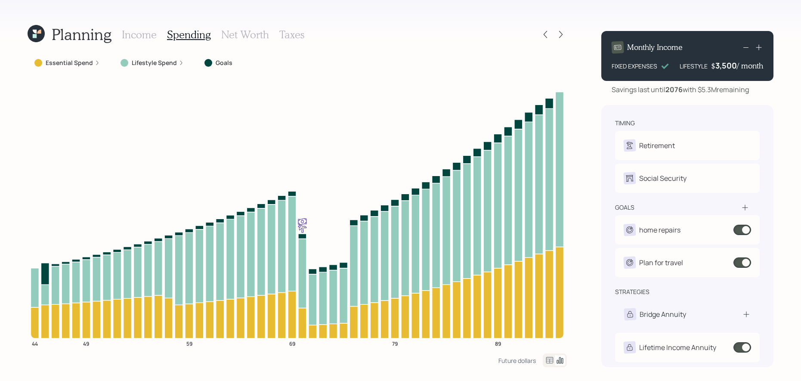
click at [149, 35] on h3 "Income" at bounding box center [139, 34] width 35 height 12
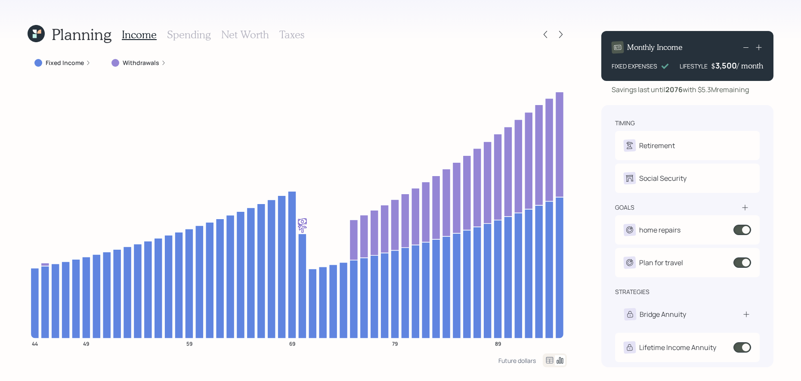
click at [73, 41] on h1 "Planning" at bounding box center [82, 34] width 60 height 19
click at [40, 34] on icon at bounding box center [36, 34] width 20 height 20
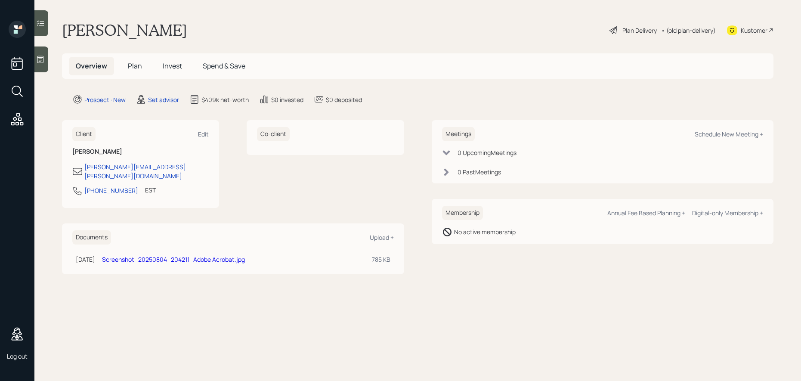
click at [131, 66] on span "Plan" at bounding box center [135, 65] width 14 height 9
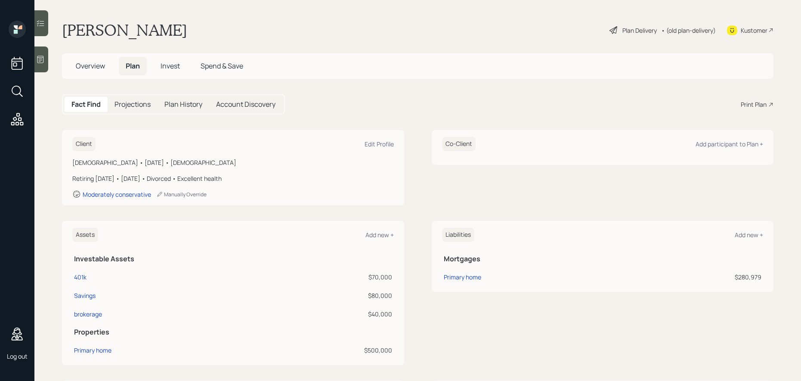
click at [173, 68] on span "Invest" at bounding box center [170, 65] width 19 height 9
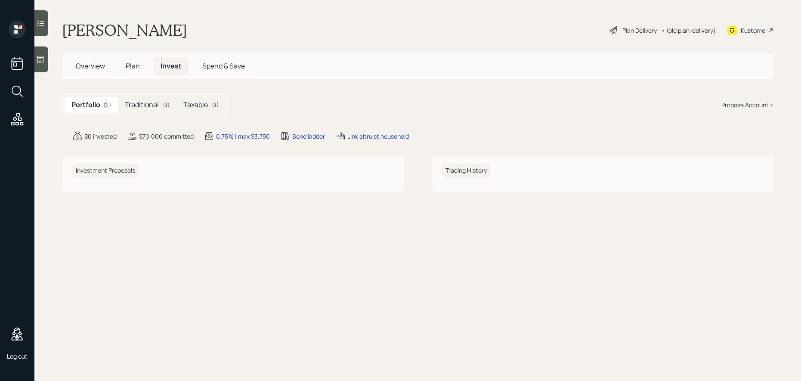
click at [158, 103] on h5 "Traditional" at bounding box center [142, 105] width 34 height 8
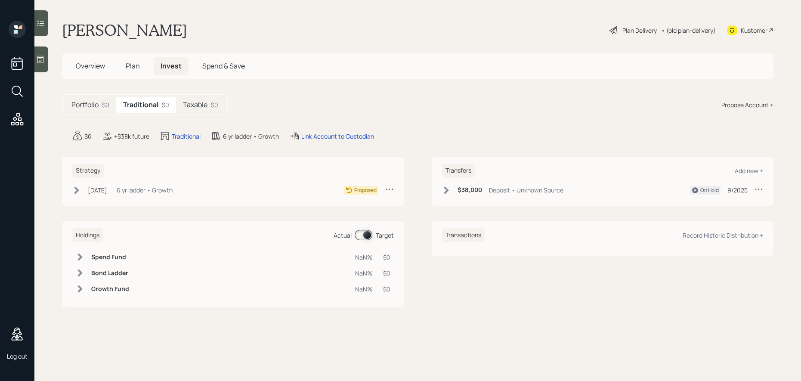
click at [92, 103] on h5 "Portfolio" at bounding box center [84, 105] width 27 height 8
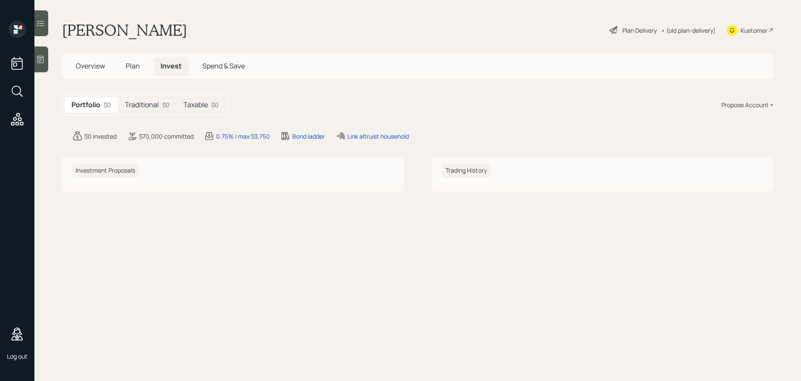
click at [142, 105] on h5 "Traditional" at bounding box center [142, 105] width 34 height 8
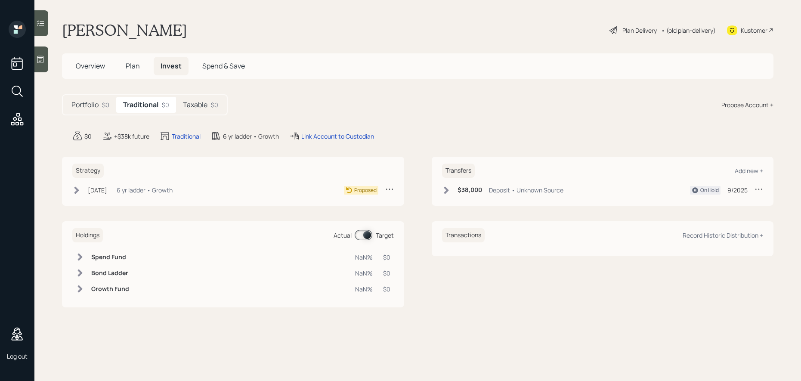
click at [201, 105] on h5 "Taxable" at bounding box center [195, 105] width 25 height 8
click at [142, 105] on h5 "Traditional" at bounding box center [140, 105] width 34 height 8
click at [84, 287] on icon at bounding box center [80, 288] width 9 height 9
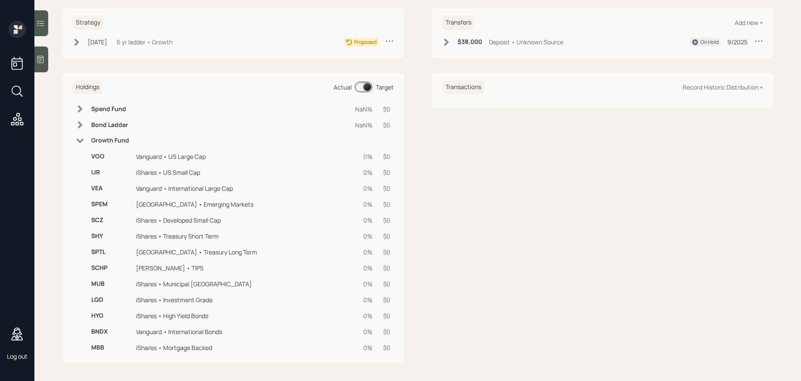
scroll to position [150, 0]
click at [365, 87] on span at bounding box center [364, 85] width 18 height 10
click at [358, 86] on input at bounding box center [356, 85] width 3 height 3
click at [361, 86] on span at bounding box center [364, 85] width 18 height 10
click at [358, 86] on input at bounding box center [356, 85] width 3 height 3
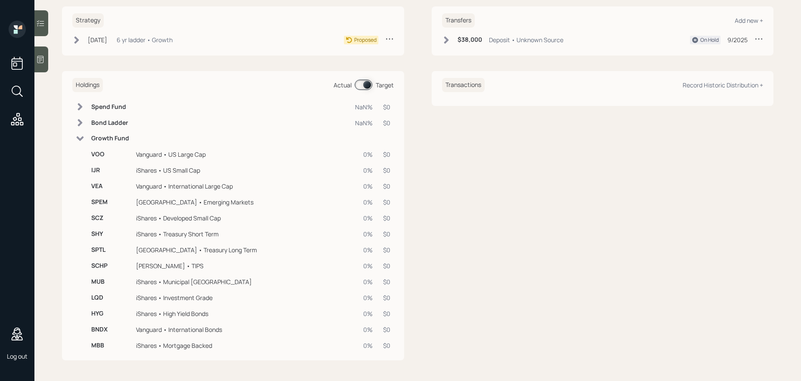
click at [80, 125] on icon at bounding box center [80, 122] width 5 height 7
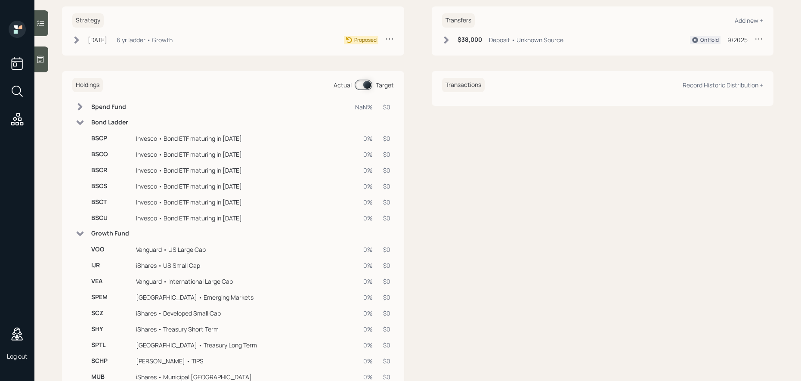
click at [81, 108] on icon at bounding box center [80, 106] width 9 height 9
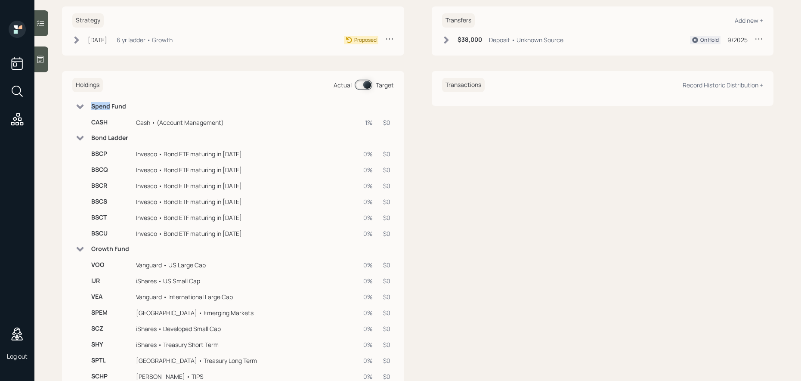
click at [81, 108] on icon at bounding box center [80, 106] width 9 height 9
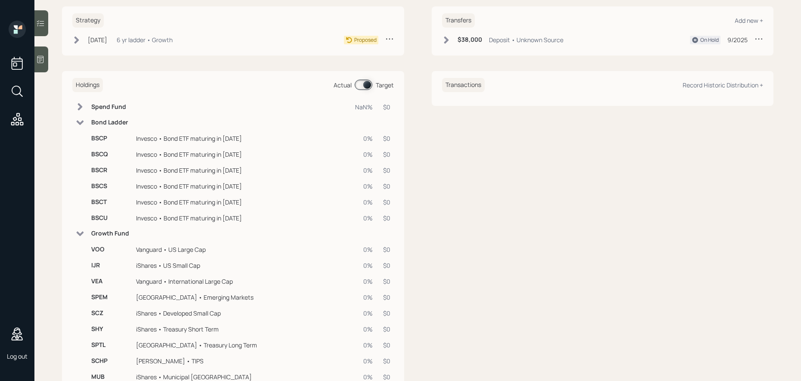
click at [83, 116] on td at bounding box center [79, 122] width 15 height 15
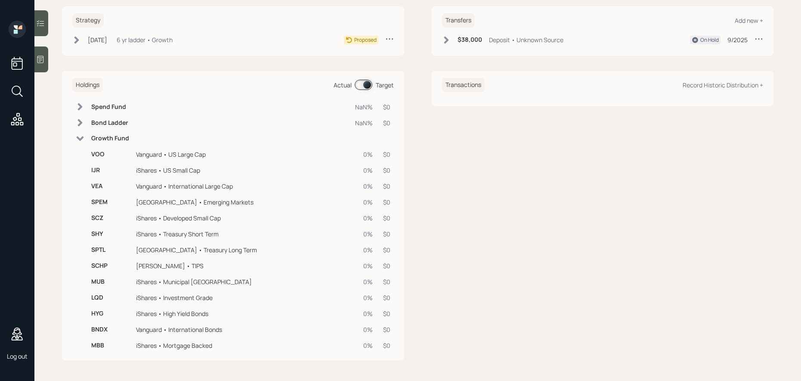
click at [81, 141] on icon at bounding box center [80, 138] width 9 height 9
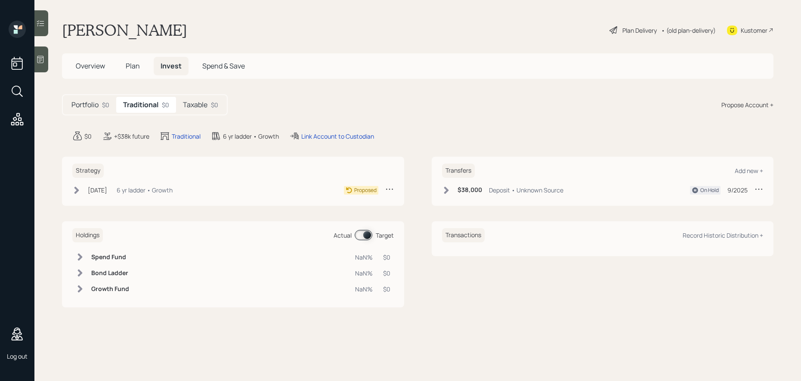
click at [78, 189] on icon at bounding box center [76, 190] width 9 height 9
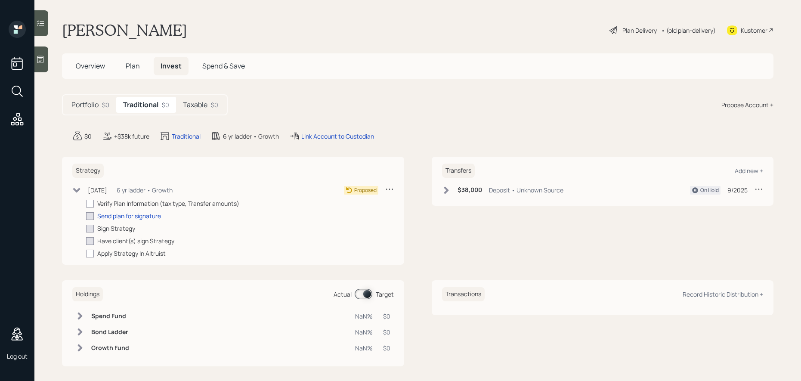
click at [444, 191] on icon at bounding box center [446, 189] width 5 height 7
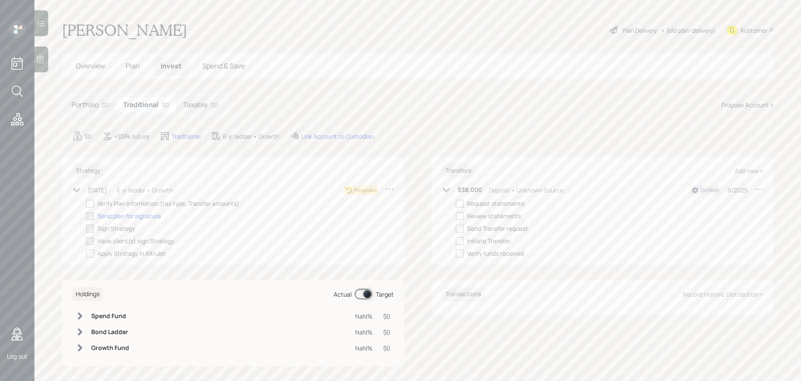
click at [444, 191] on icon at bounding box center [445, 190] width 7 height 5
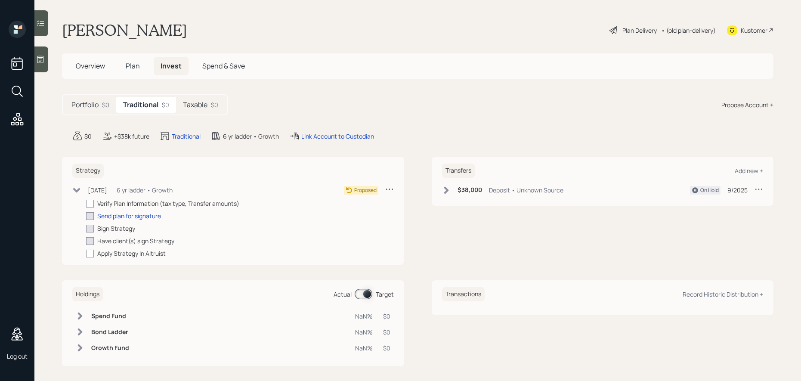
click at [201, 109] on h5 "Taxable" at bounding box center [195, 105] width 25 height 8
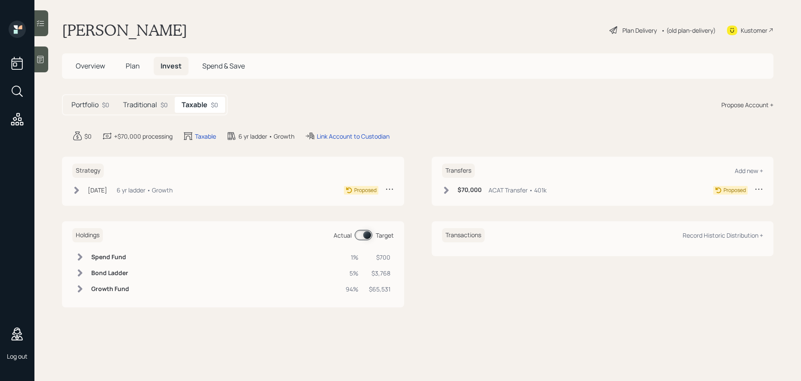
click at [134, 106] on h5 "Traditional" at bounding box center [140, 105] width 34 height 8
click at [91, 105] on h5 "Portfolio" at bounding box center [84, 105] width 27 height 8
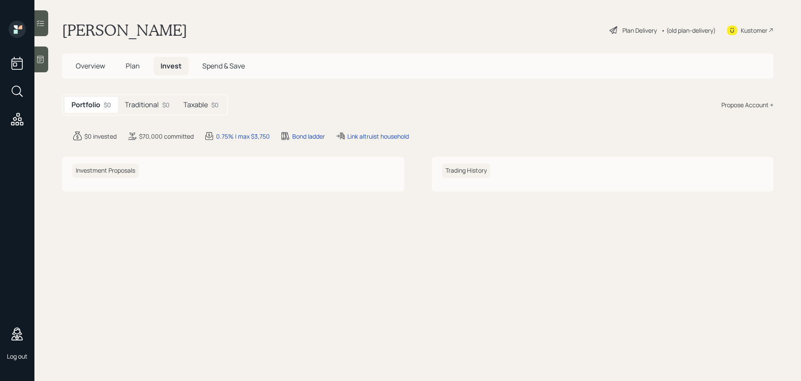
click at [143, 103] on h5 "Traditional" at bounding box center [142, 105] width 34 height 8
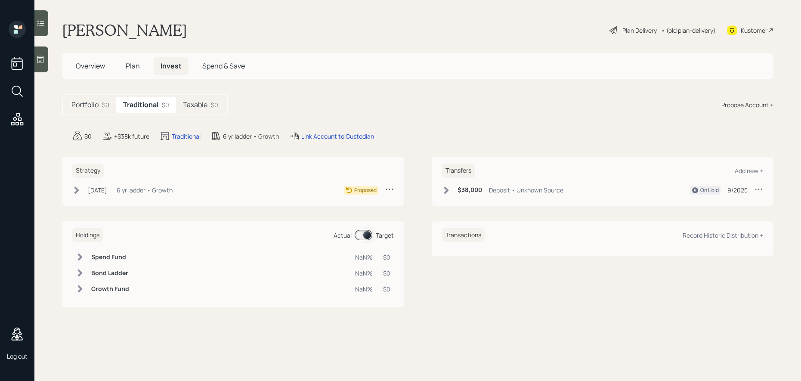
click at [93, 66] on span "Overview" at bounding box center [90, 65] width 29 height 9
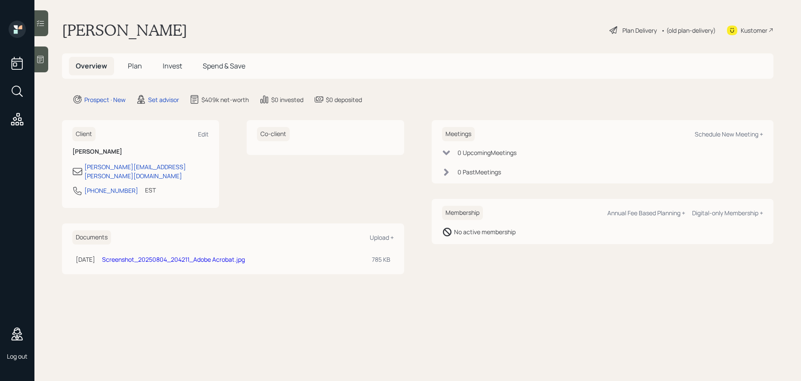
click at [134, 65] on span "Plan" at bounding box center [135, 65] width 14 height 9
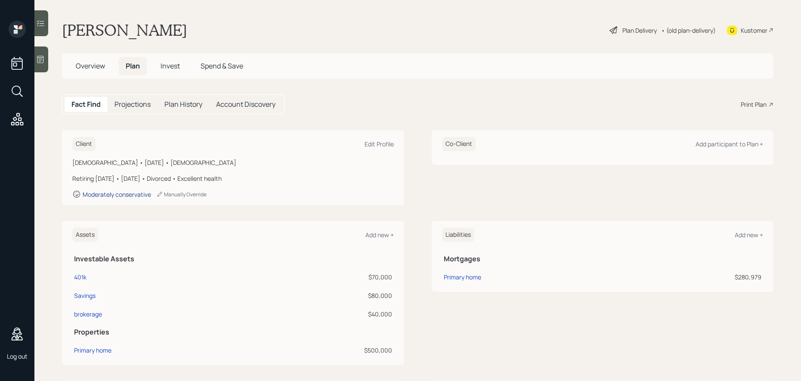
click at [124, 194] on div "Moderately conservative" at bounding box center [117, 194] width 68 height 8
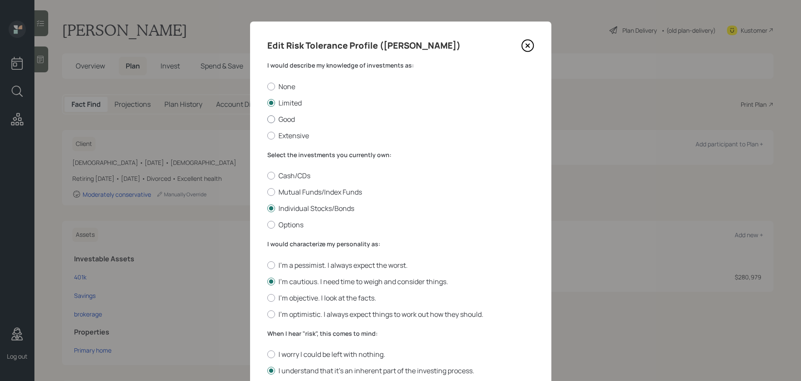
click at [279, 120] on label "Good" at bounding box center [400, 118] width 267 height 9
click at [267, 119] on input "Good" at bounding box center [267, 119] width 0 height 0
radio input "true"
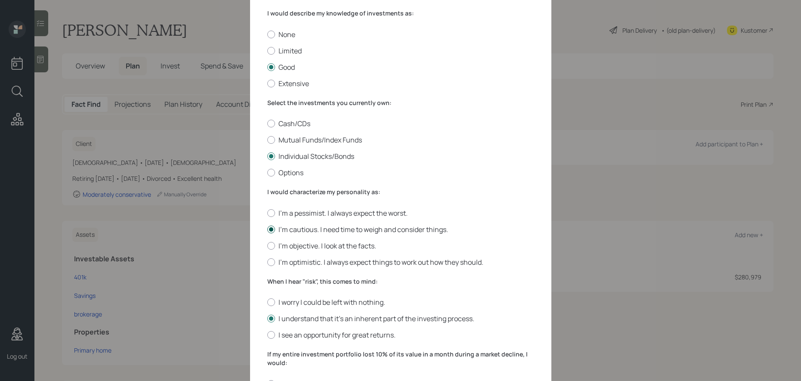
scroll to position [55, 0]
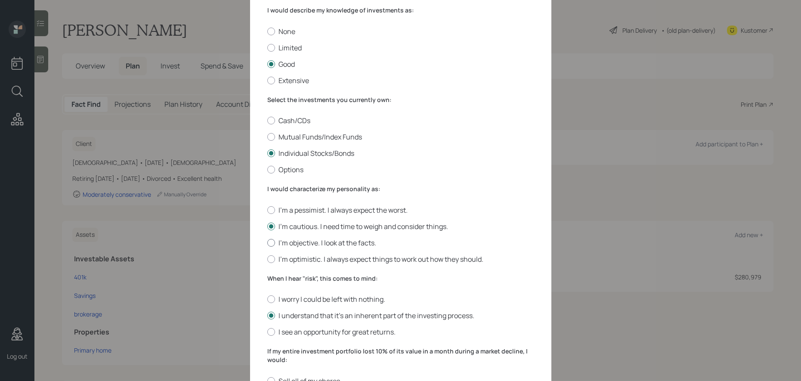
click at [329, 244] on label "I'm objective. I look at the facts." at bounding box center [400, 242] width 267 height 9
click at [267, 243] on input "I'm objective. I look at the facts." at bounding box center [267, 242] width 0 height 0
radio input "true"
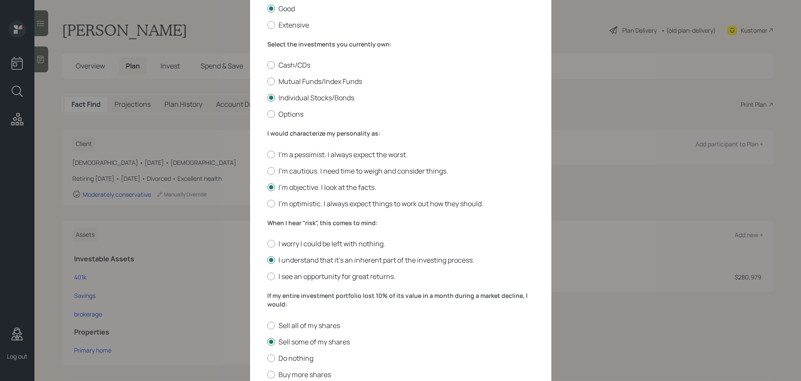
scroll to position [127, 0]
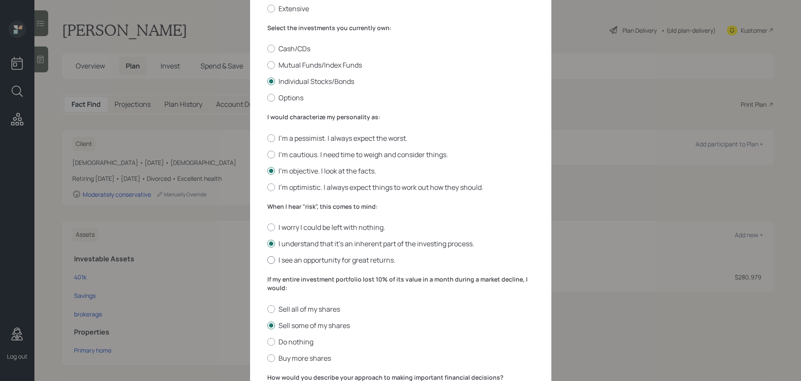
click at [333, 259] on label "I see an opportunity for great returns." at bounding box center [400, 259] width 267 height 9
click at [267, 260] on input "I see an opportunity for great returns." at bounding box center [267, 260] width 0 height 0
radio input "true"
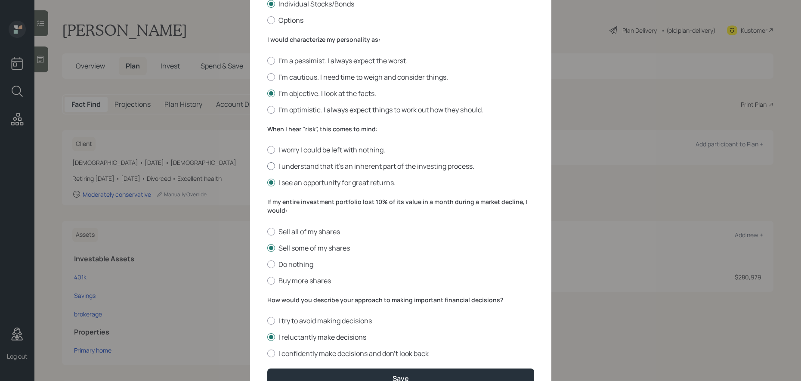
scroll to position [209, 0]
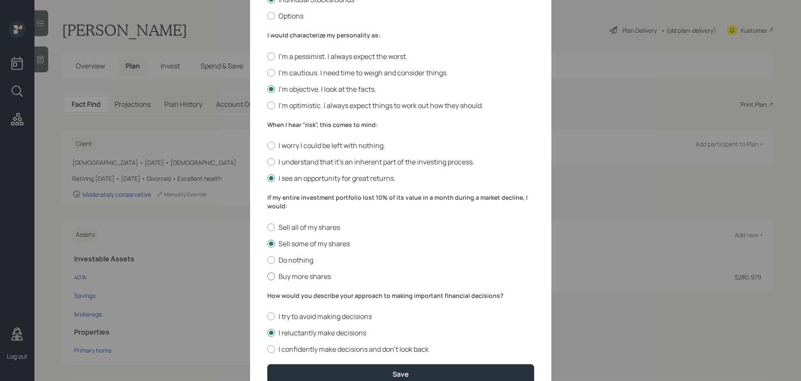
click at [303, 272] on label "Buy more shares" at bounding box center [400, 276] width 267 height 9
click at [267, 276] on input "Buy more shares" at bounding box center [267, 276] width 0 height 0
radio input "true"
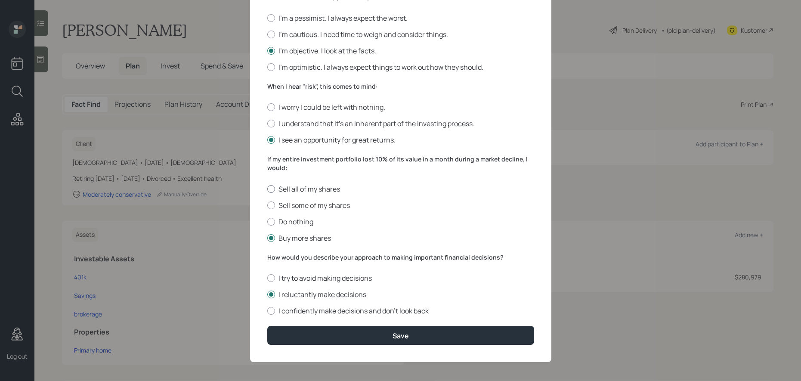
scroll to position [247, 0]
click at [351, 310] on label "I confidently make decisions and don’t look back" at bounding box center [400, 310] width 267 height 9
click at [267, 310] on input "I confidently make decisions and don’t look back" at bounding box center [267, 310] width 0 height 0
radio input "true"
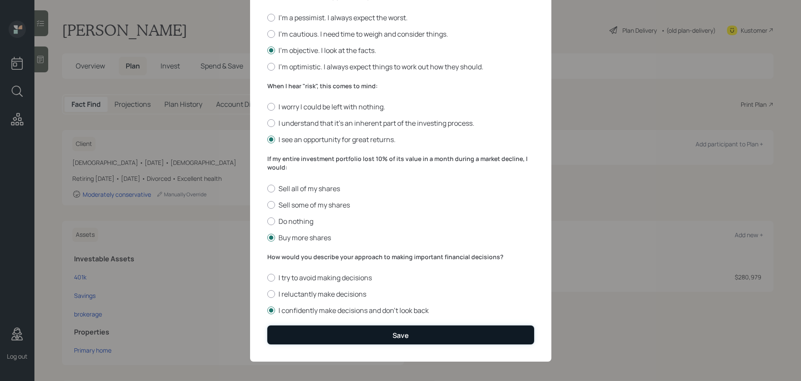
click at [370, 336] on button "Save" at bounding box center [400, 334] width 267 height 19
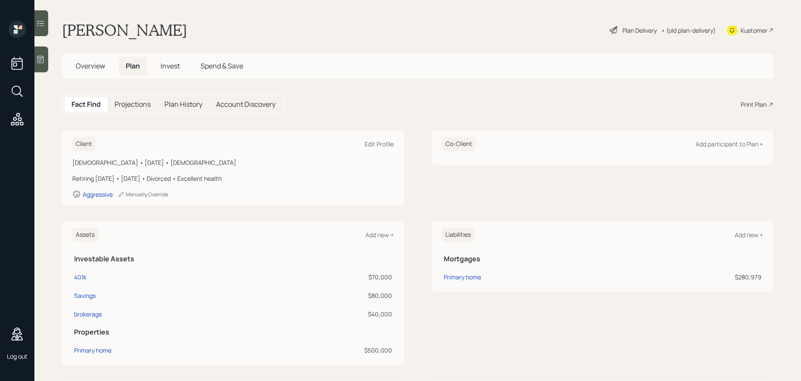
click at [139, 107] on h5 "Projections" at bounding box center [132, 104] width 36 height 8
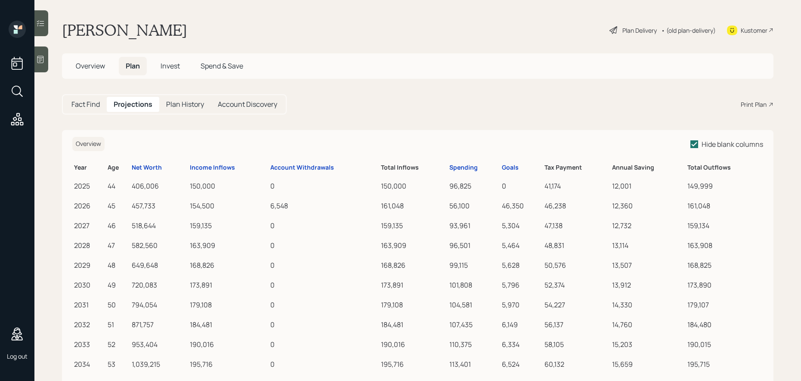
click at [165, 68] on span "Invest" at bounding box center [170, 65] width 19 height 9
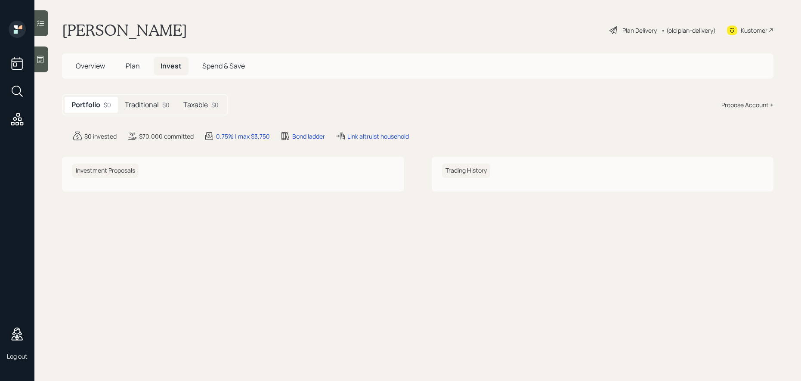
click at [130, 68] on span "Plan" at bounding box center [133, 65] width 14 height 9
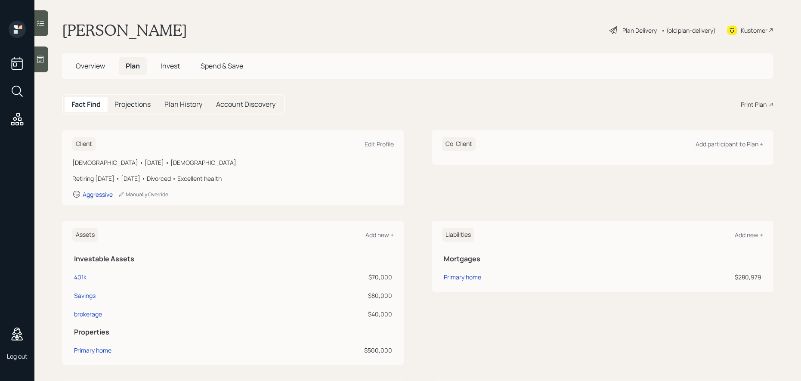
click at [622, 31] on div "Plan Delivery" at bounding box center [639, 30] width 34 height 9
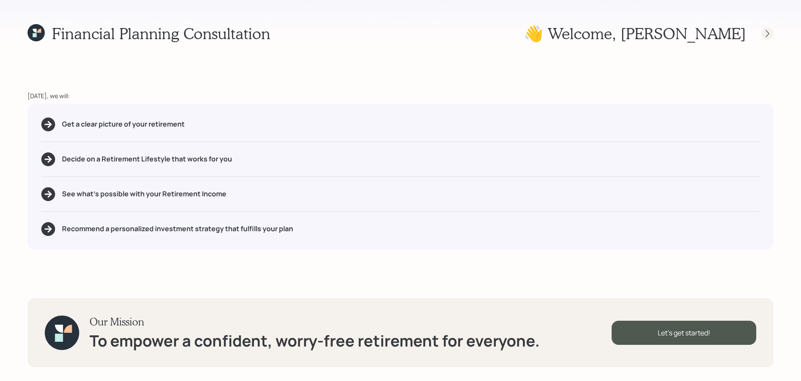
click at [764, 30] on icon at bounding box center [767, 33] width 9 height 9
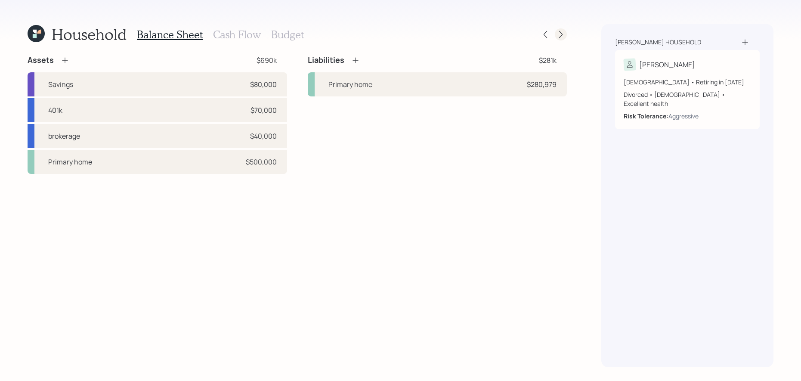
click at [564, 34] on icon at bounding box center [560, 34] width 9 height 9
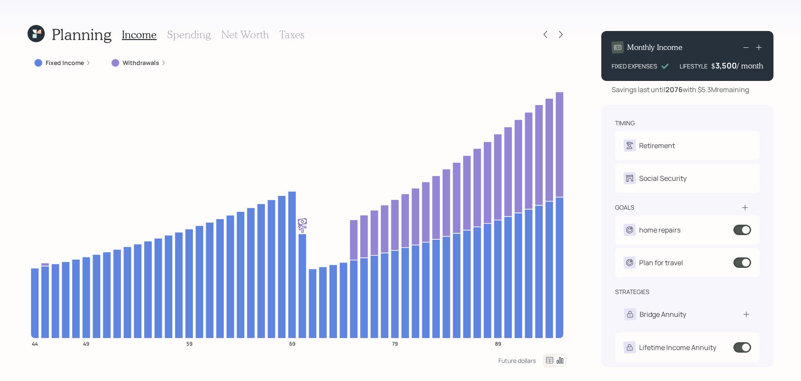
click at [182, 37] on h3 "Spending" at bounding box center [189, 34] width 44 height 12
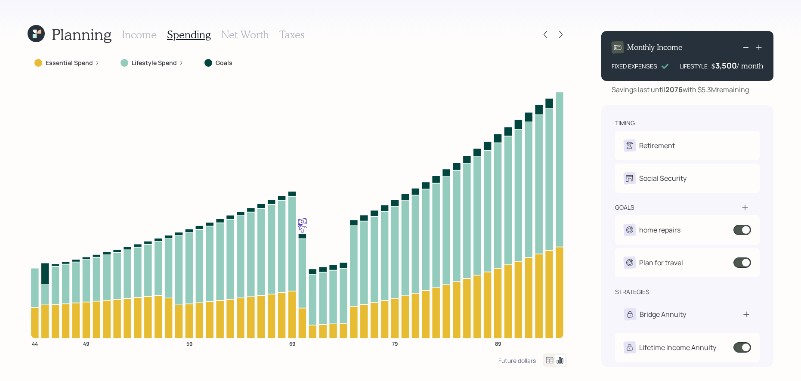
click at [138, 34] on h3 "Income" at bounding box center [139, 34] width 35 height 12
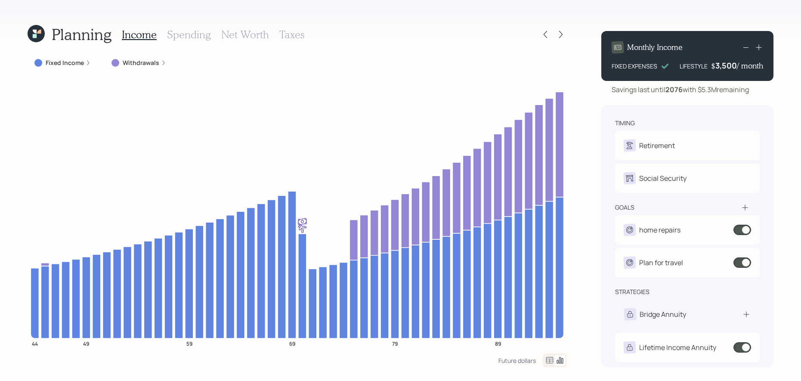
click at [251, 33] on h3 "Net Worth" at bounding box center [245, 34] width 48 height 12
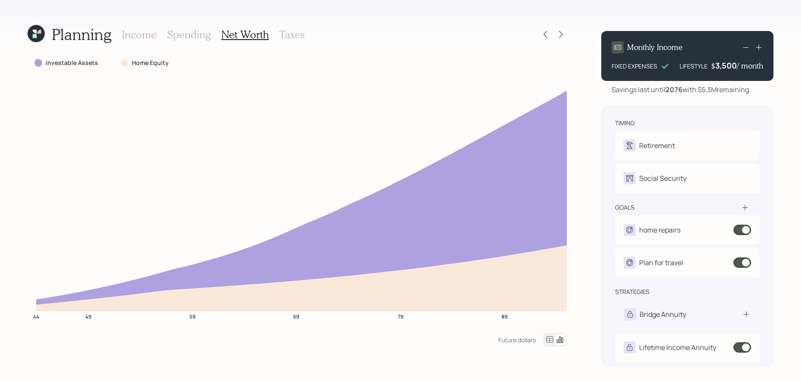
click at [288, 36] on h3 "Taxes" at bounding box center [291, 34] width 25 height 12
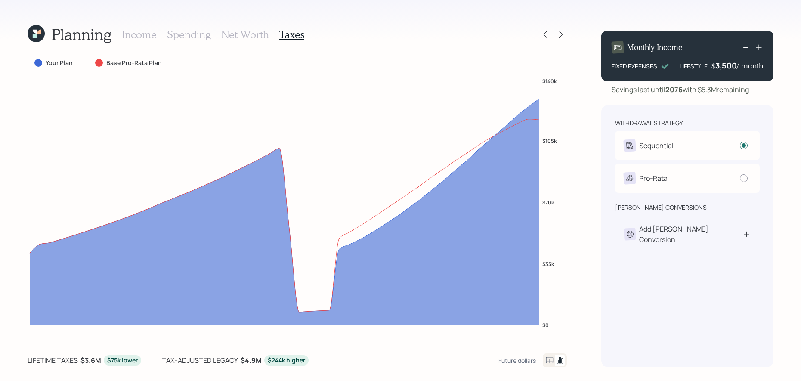
click at [203, 37] on h3 "Spending" at bounding box center [189, 34] width 44 height 12
